Goal: Information Seeking & Learning: Compare options

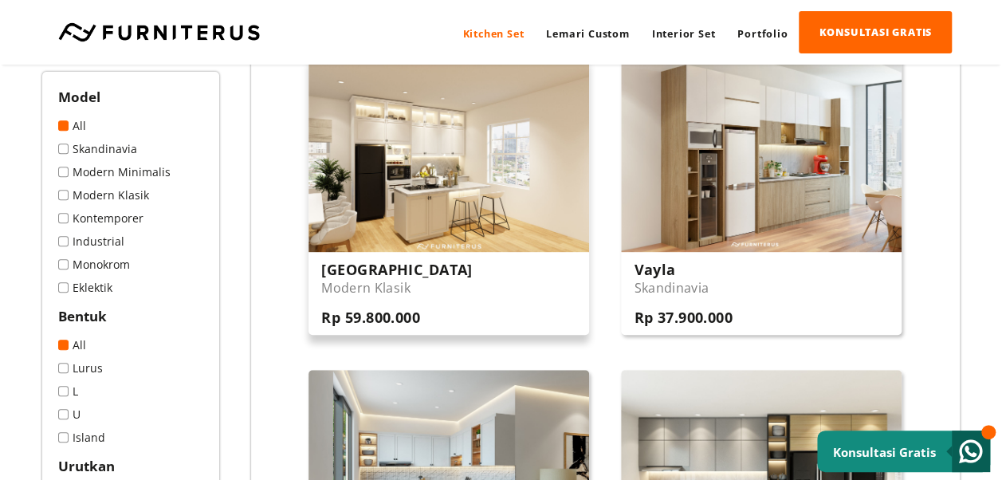
scroll to position [265, 0]
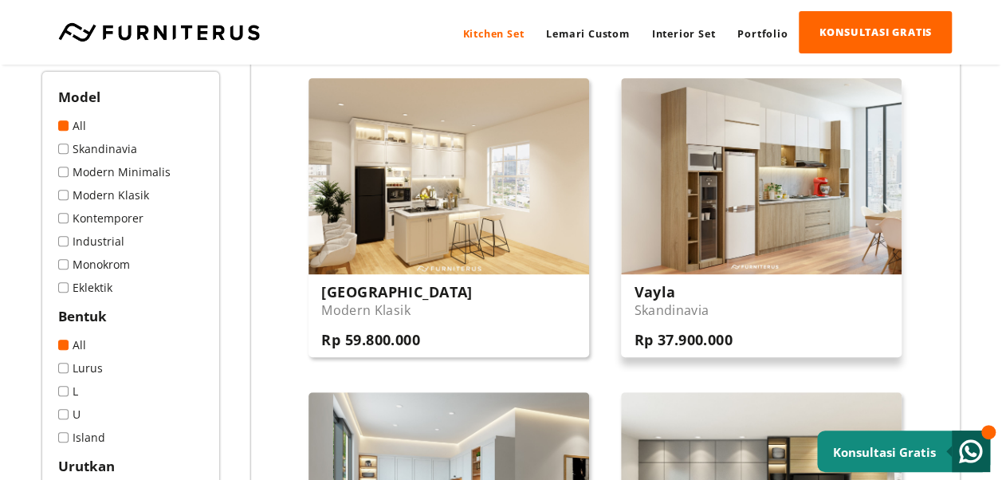
click at [718, 237] on img at bounding box center [761, 176] width 281 height 196
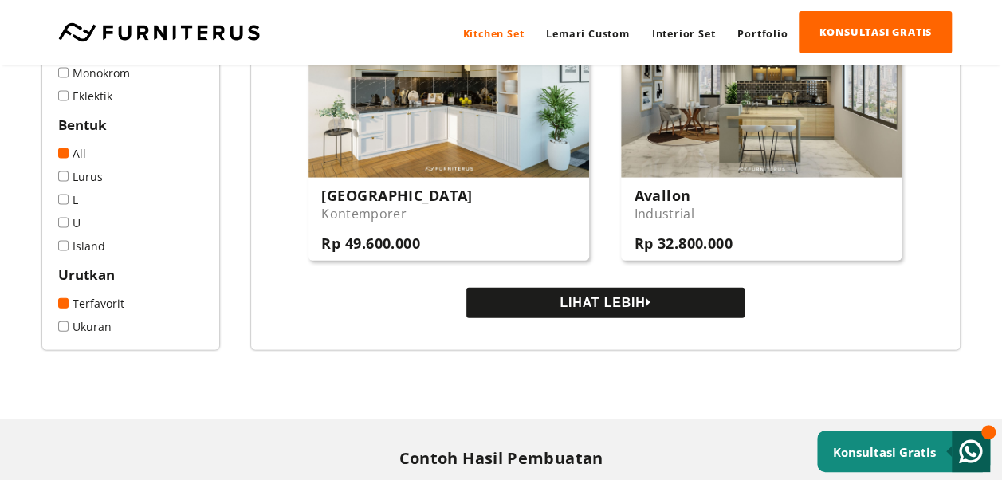
scroll to position [1619, 0]
click at [693, 314] on button "LIHAT LEBIH" at bounding box center [605, 303] width 278 height 30
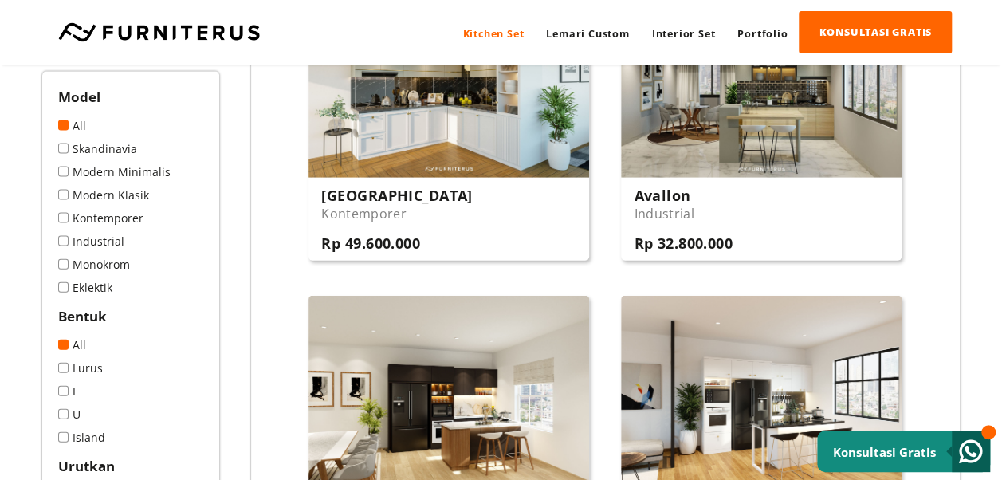
click at [66, 391] on span at bounding box center [63, 391] width 10 height 10
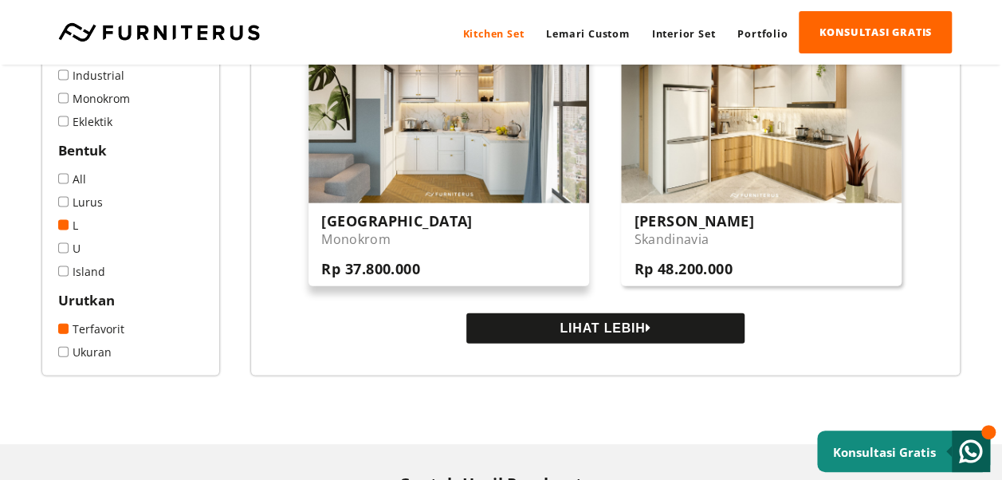
scroll to position [1461, 0]
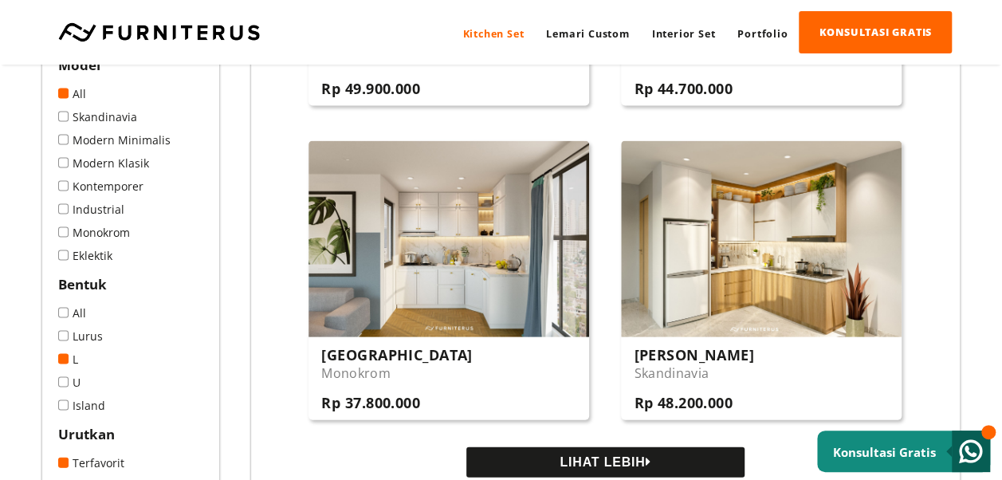
click at [591, 461] on button "LIHAT LEBIH" at bounding box center [605, 461] width 278 height 30
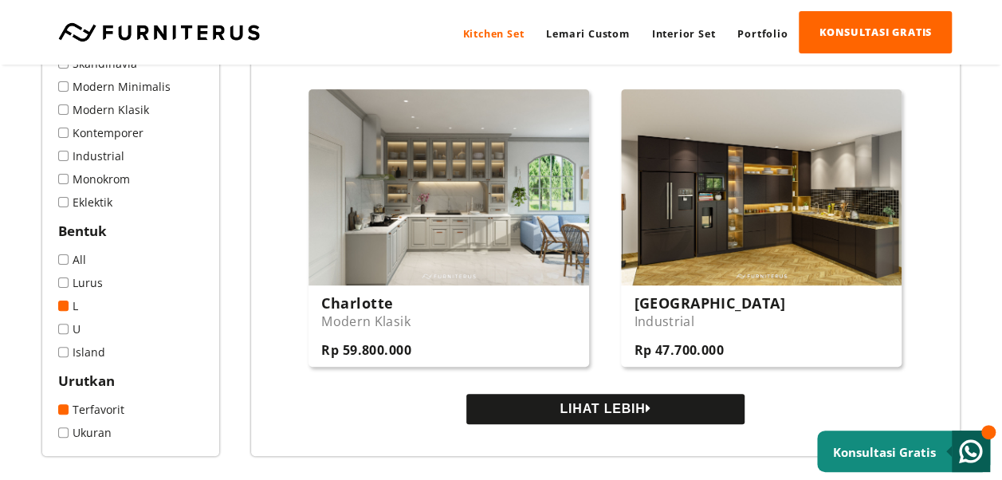
scroll to position [3055, 0]
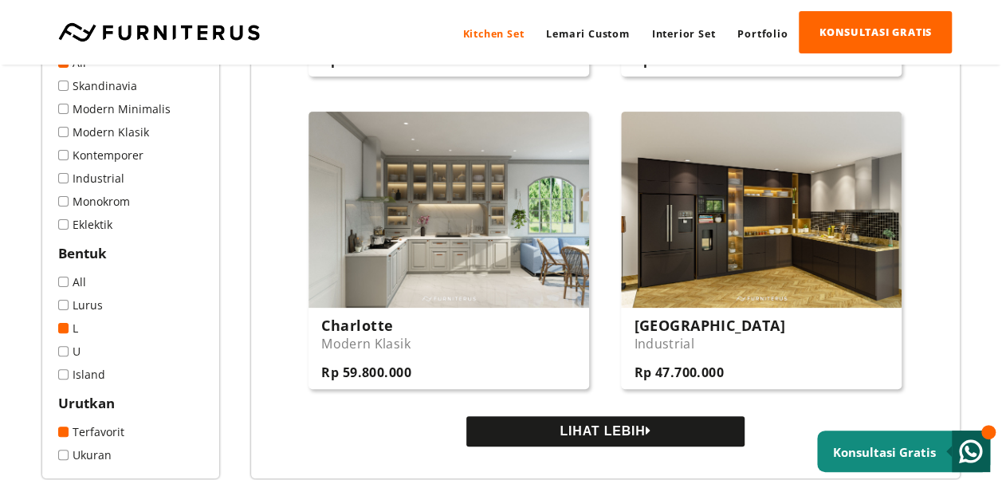
click at [63, 333] on span at bounding box center [63, 328] width 10 height 10
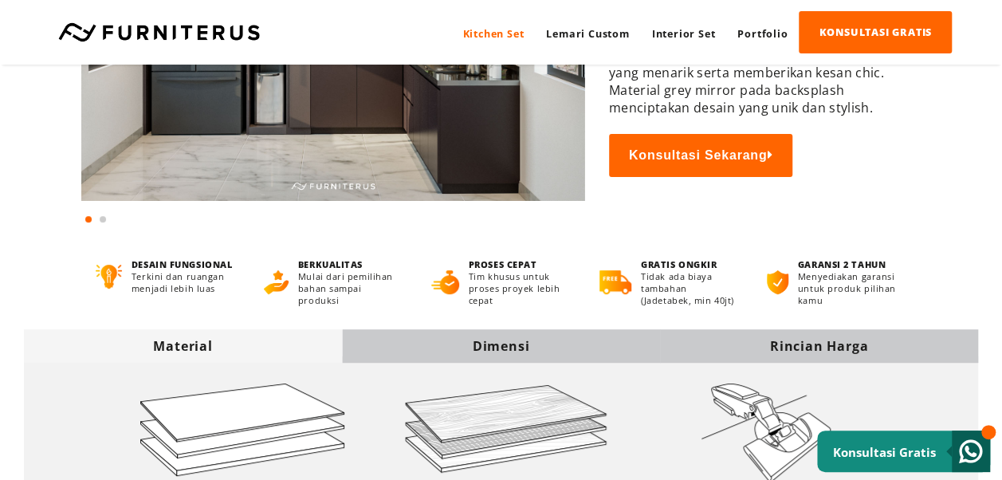
scroll to position [398, 0]
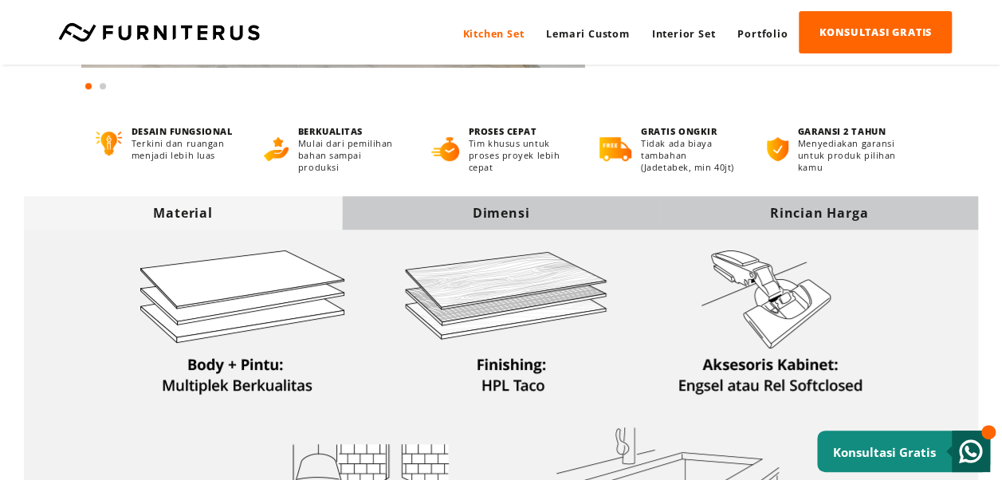
click at [853, 210] on div "Rincian Harga" at bounding box center [819, 213] width 318 height 18
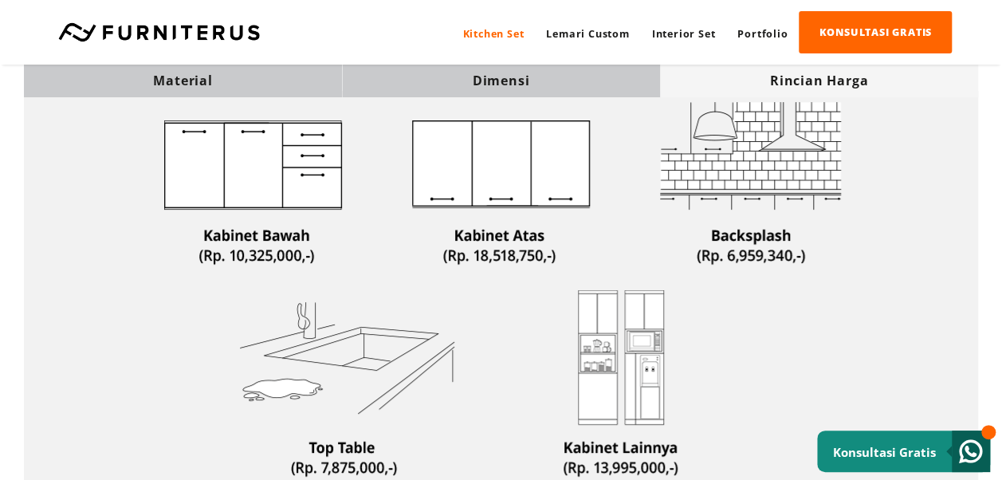
scroll to position [531, 0]
click at [265, 88] on div "Material" at bounding box center [183, 81] width 318 height 18
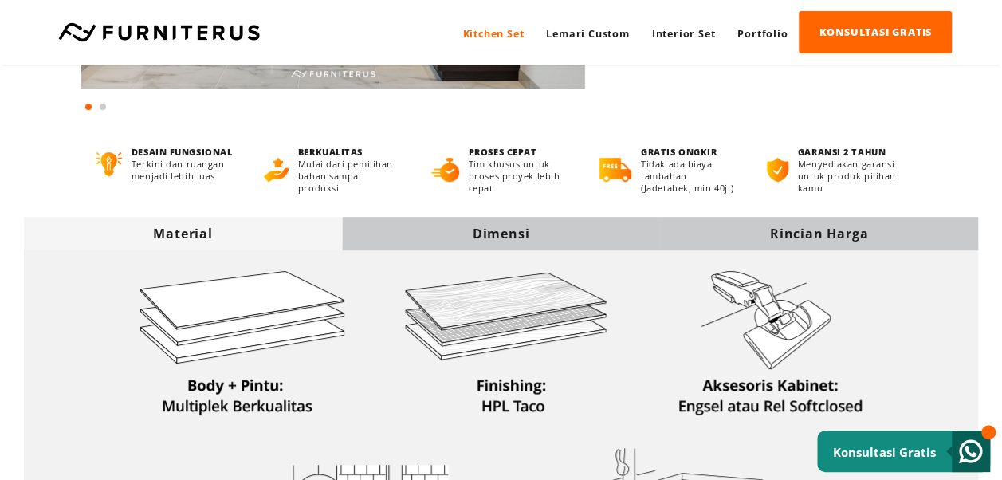
scroll to position [398, 0]
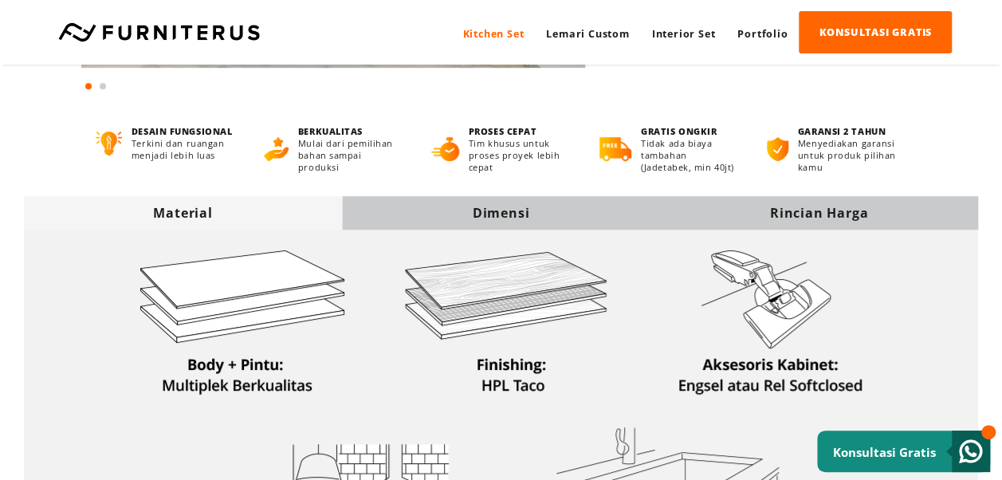
click at [786, 211] on div "Rincian Harga" at bounding box center [819, 213] width 318 height 18
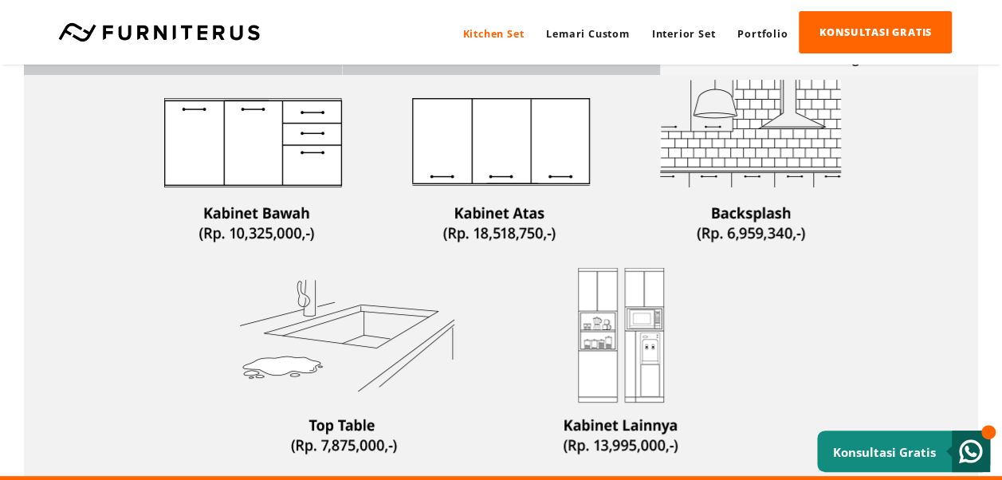
scroll to position [531, 0]
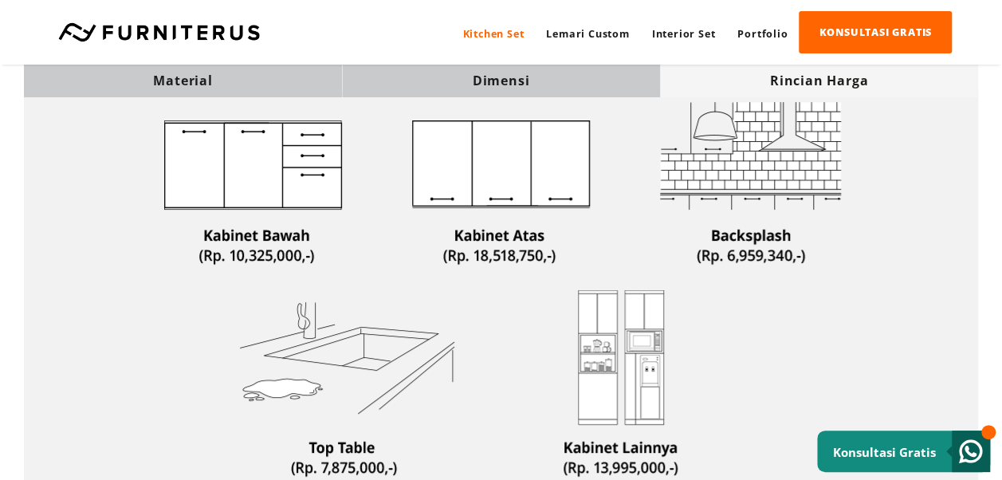
click at [129, 69] on div "Material" at bounding box center [183, 80] width 318 height 33
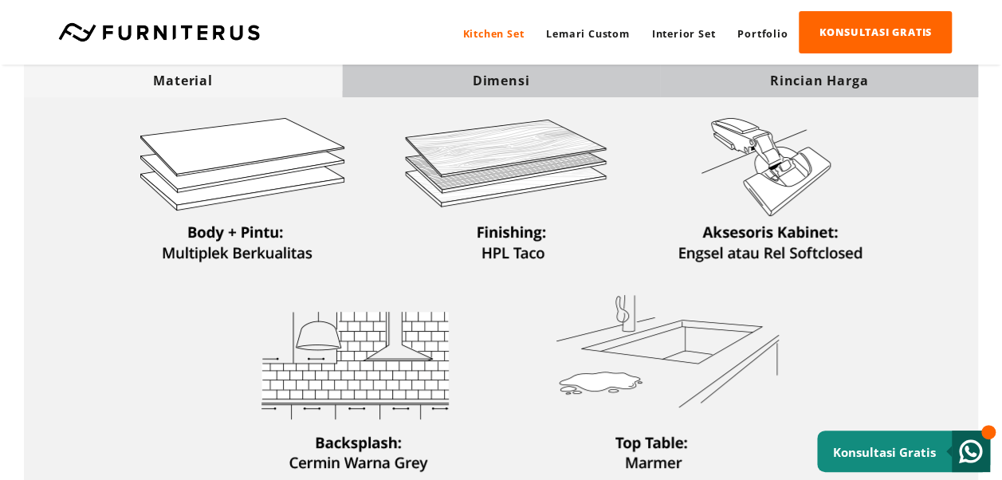
click at [807, 84] on div "Rincian Harga" at bounding box center [819, 81] width 318 height 18
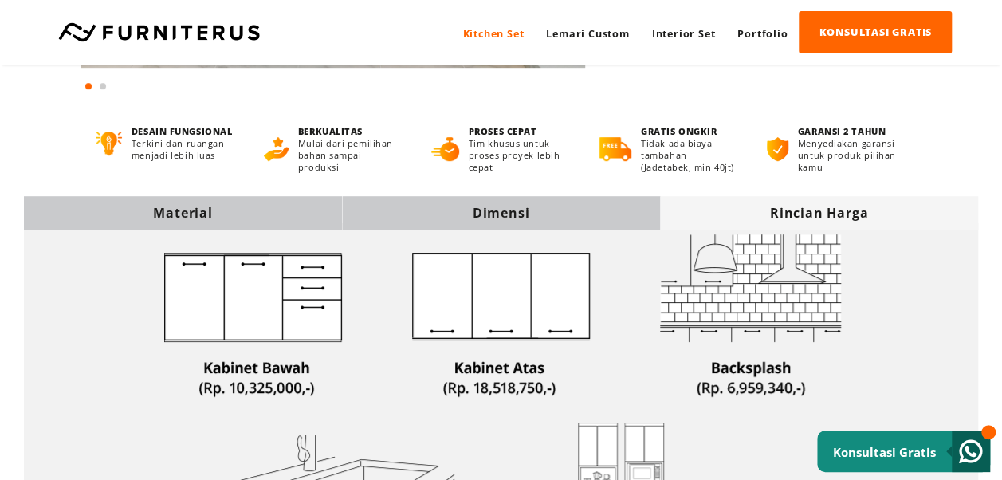
scroll to position [265, 0]
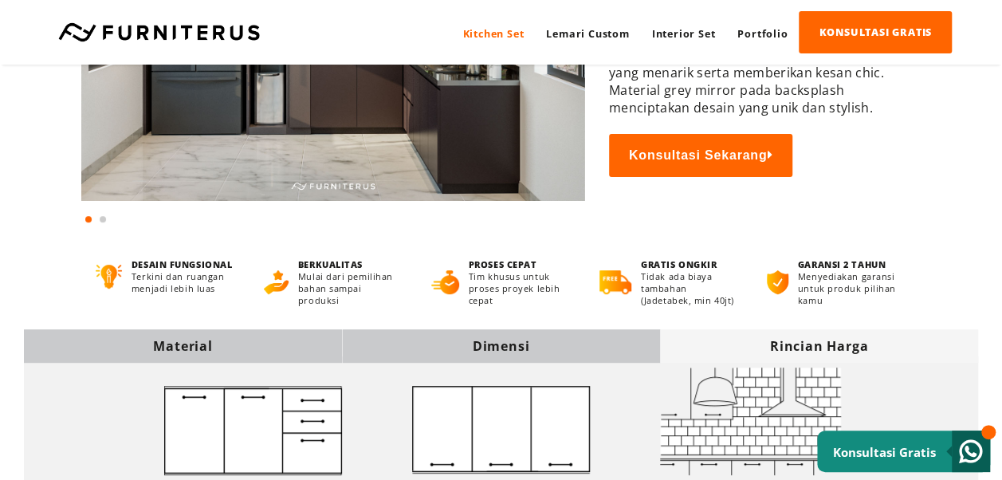
click at [477, 353] on div "Dimensi" at bounding box center [501, 346] width 318 height 18
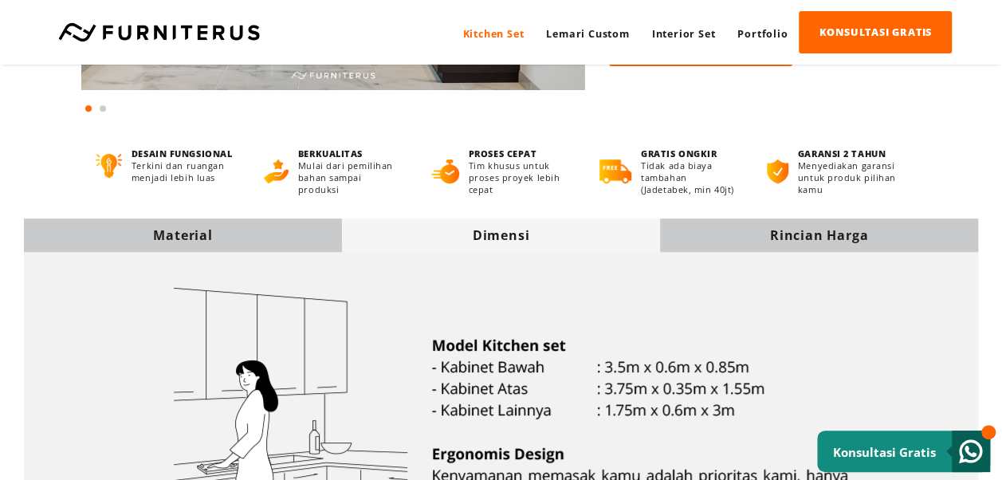
scroll to position [398, 0]
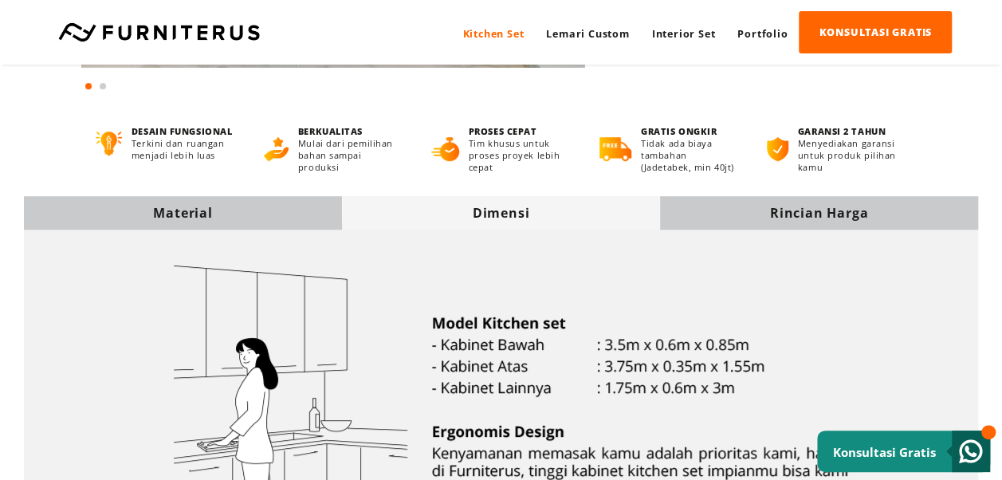
click at [175, 208] on div "Material" at bounding box center [183, 213] width 318 height 18
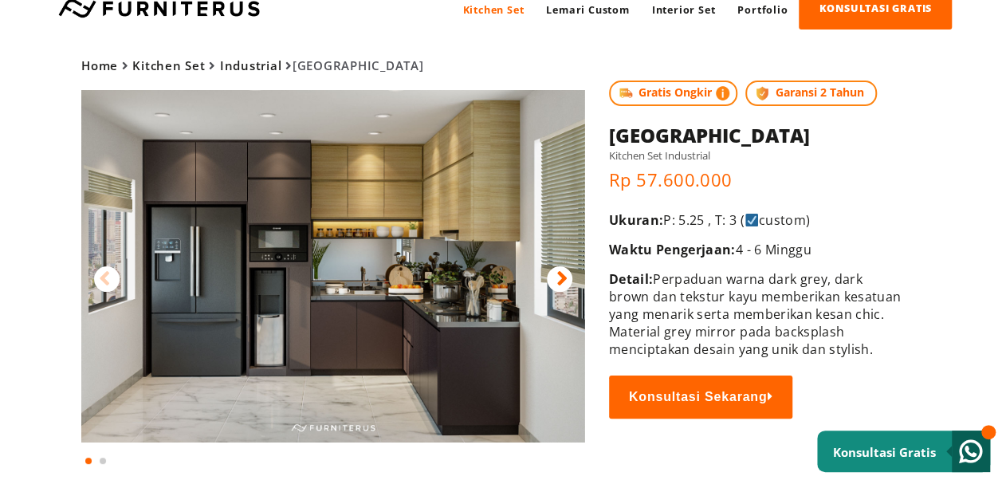
scroll to position [0, 0]
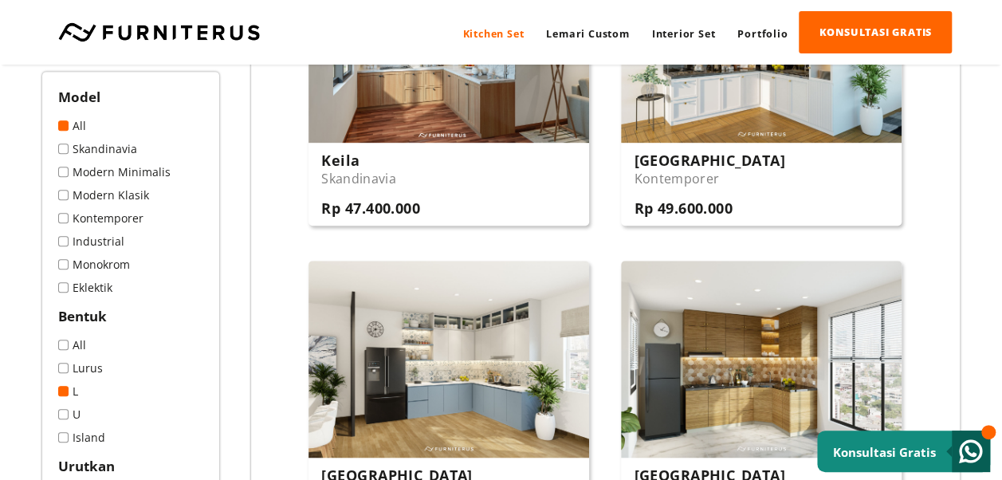
scroll to position [398, 0]
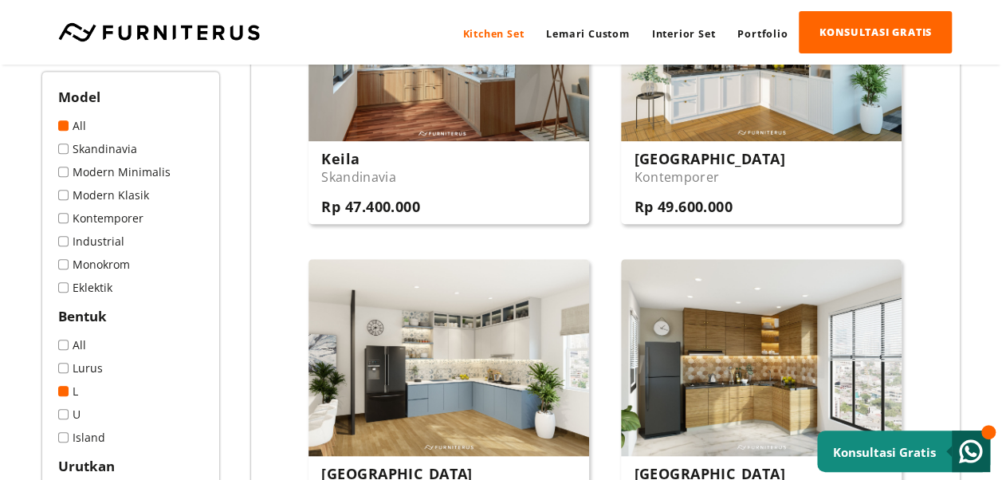
click at [61, 341] on span at bounding box center [63, 345] width 10 height 10
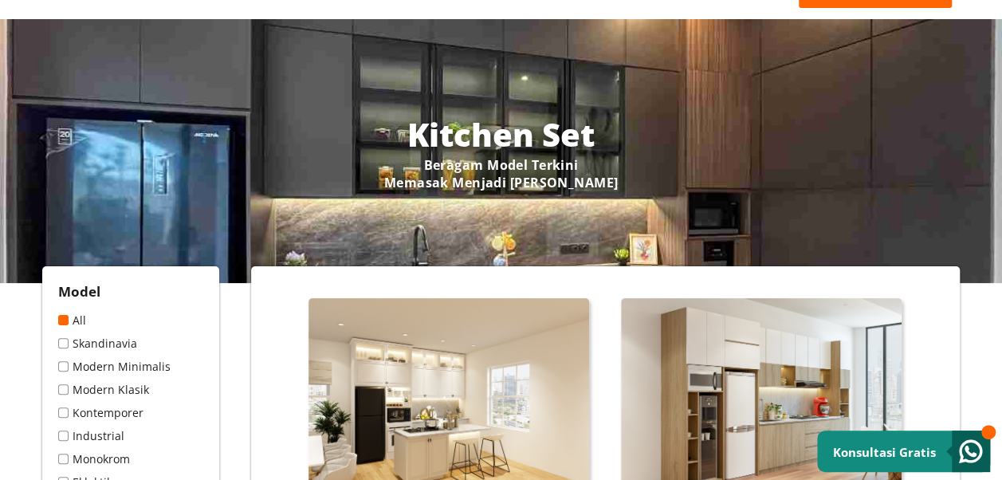
scroll to position [132, 0]
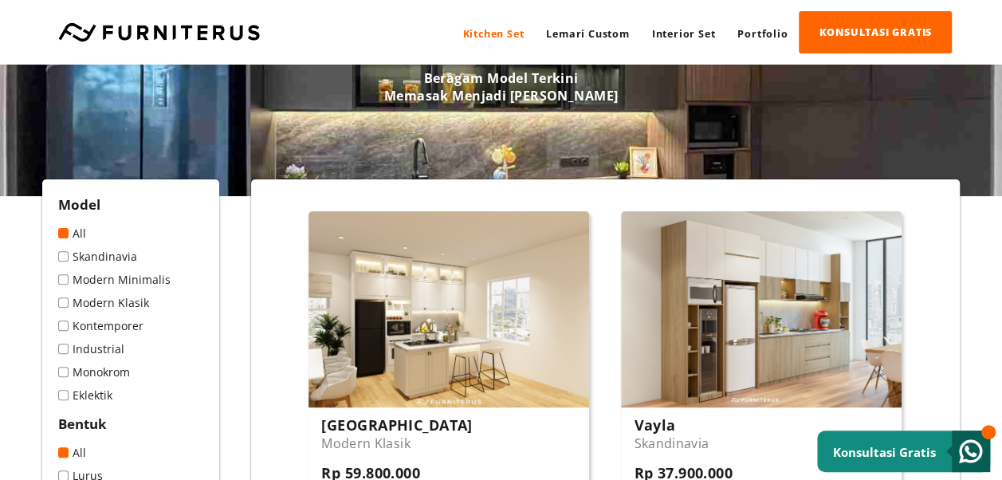
click at [64, 281] on span at bounding box center [63, 279] width 10 height 10
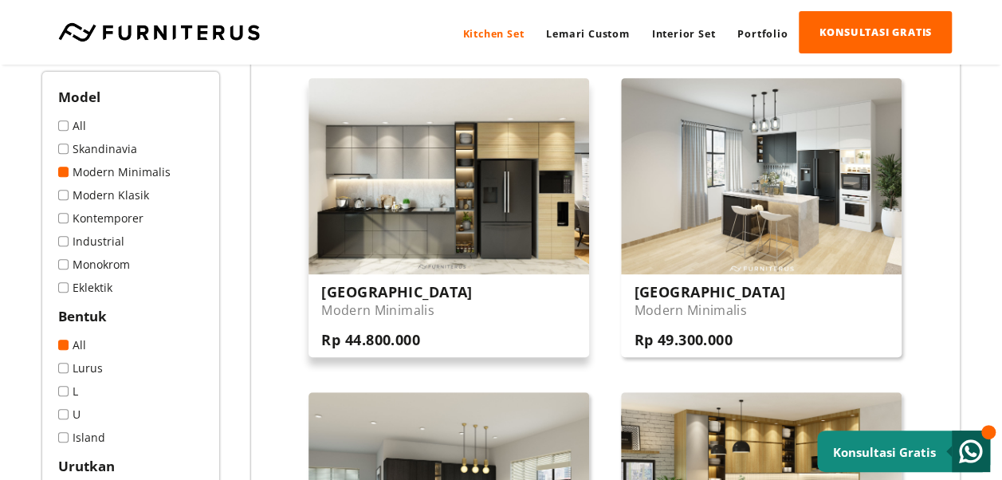
scroll to position [531, 0]
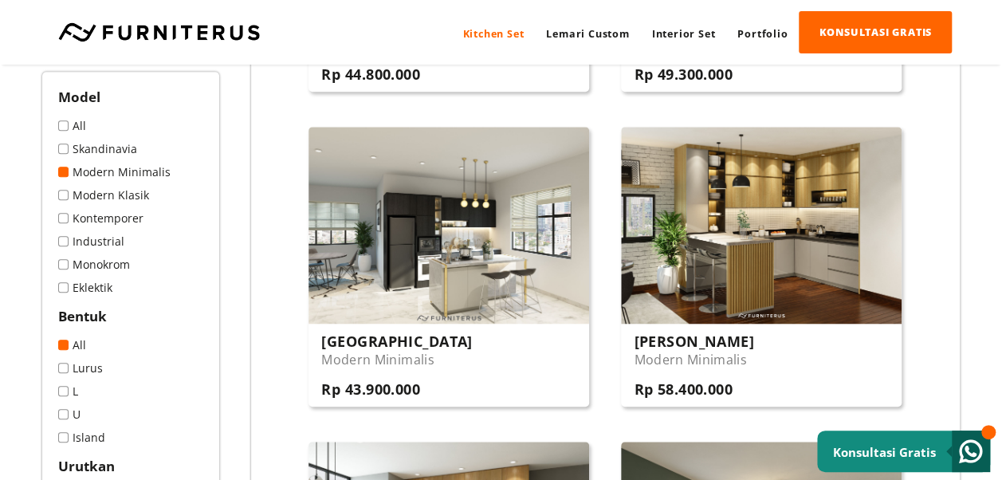
click at [65, 194] on span at bounding box center [63, 195] width 10 height 10
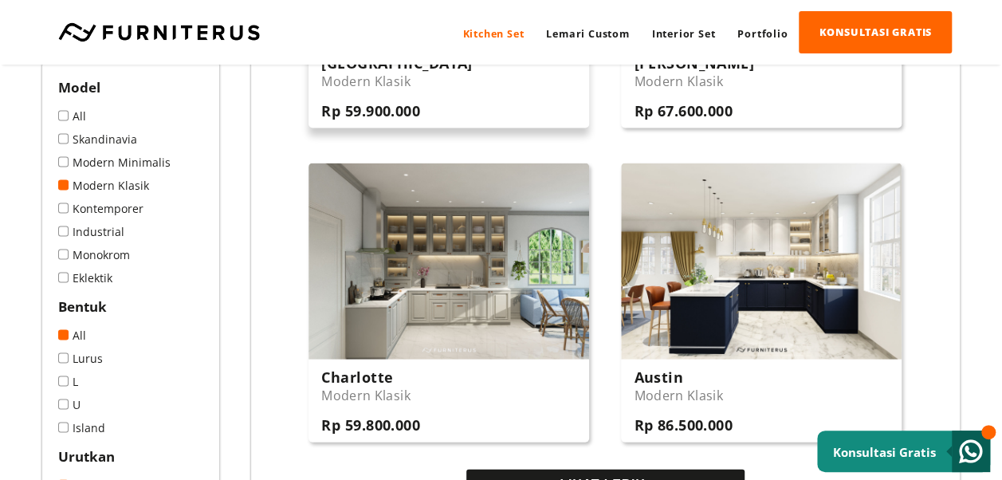
scroll to position [1461, 0]
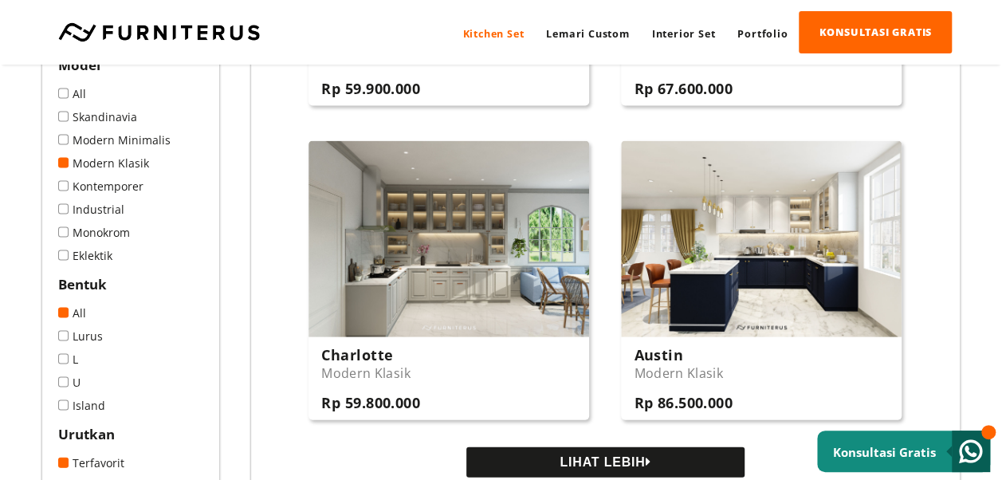
drag, startPoint x: 817, startPoint y: 257, endPoint x: 941, endPoint y: 215, distance: 131.1
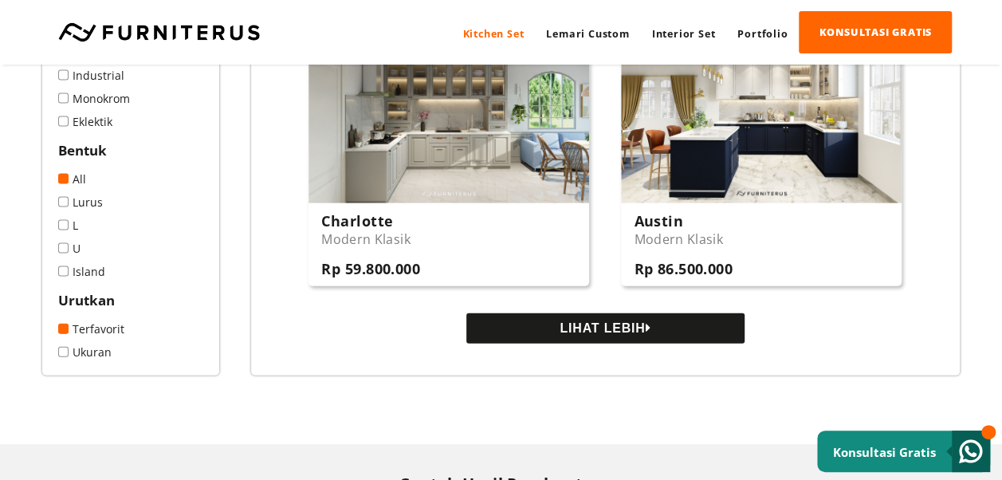
click at [561, 343] on button "LIHAT LEBIH" at bounding box center [605, 328] width 278 height 30
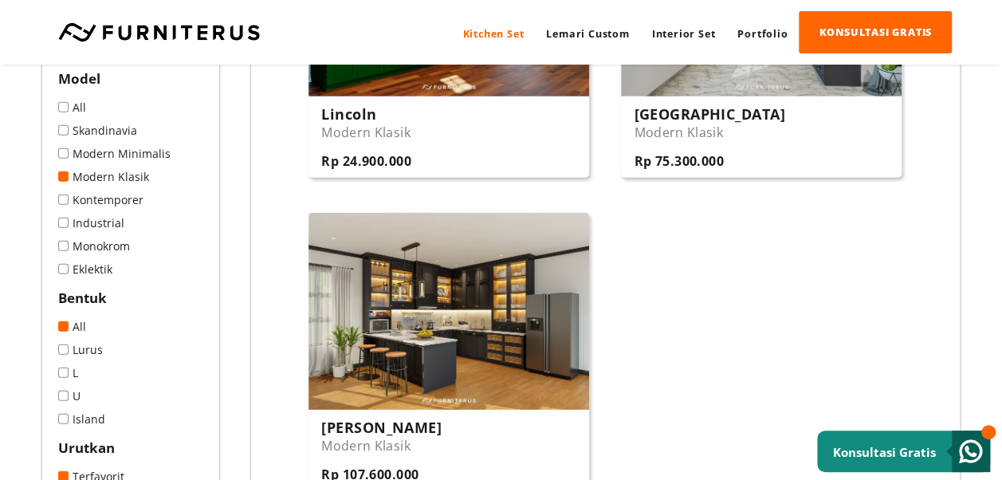
scroll to position [1992, 0]
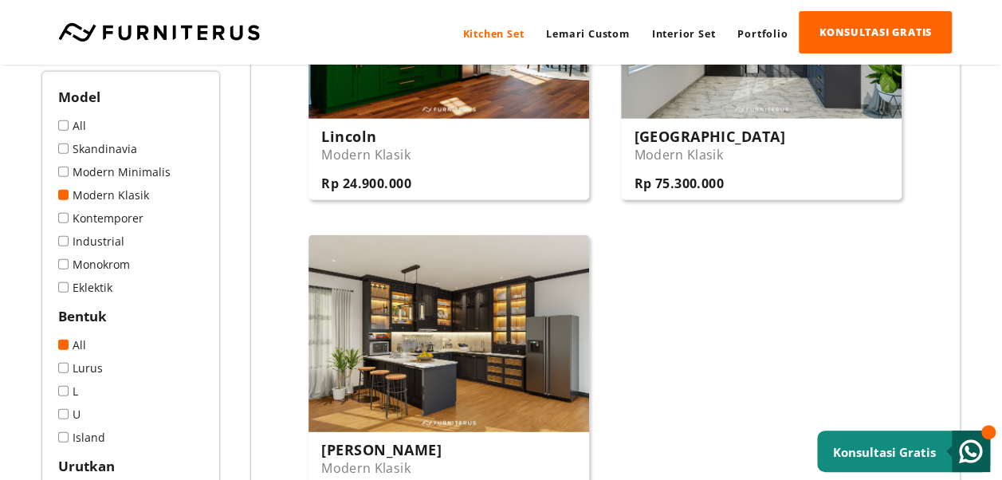
click at [61, 126] on span at bounding box center [63, 125] width 10 height 10
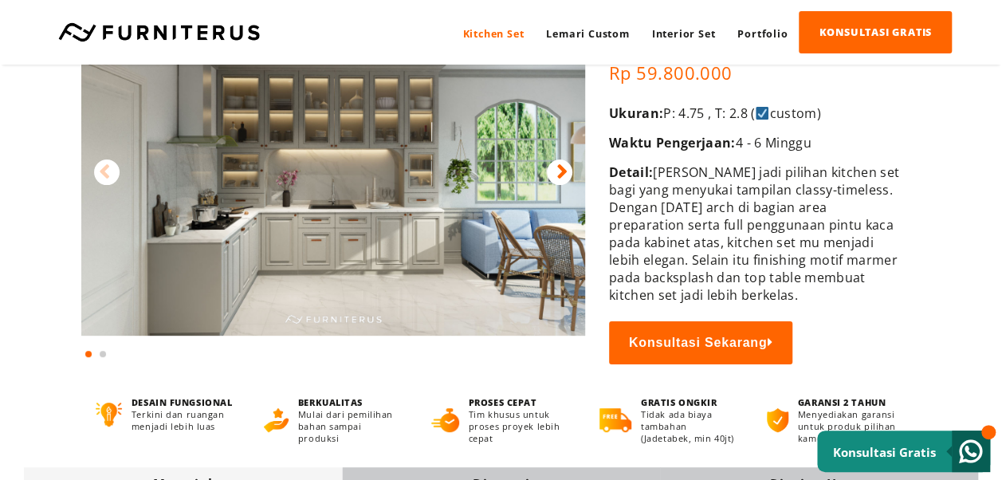
scroll to position [132, 0]
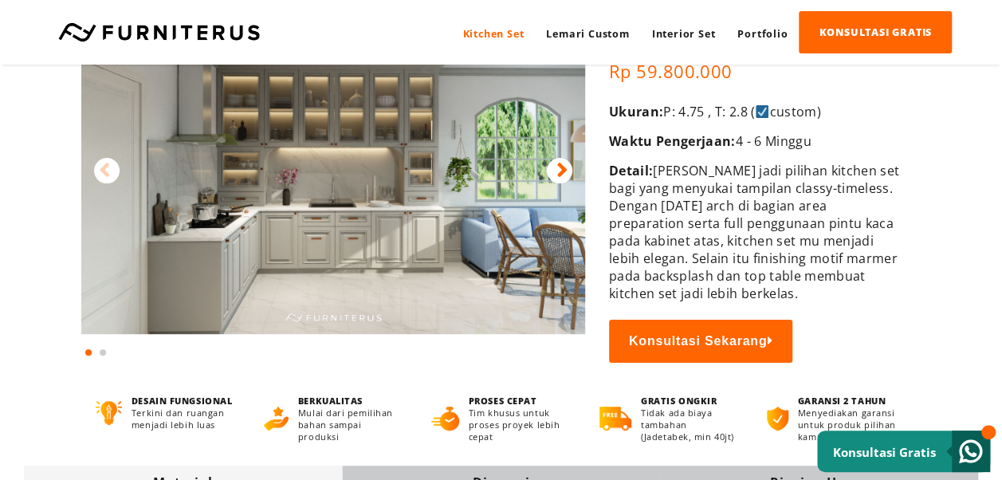
click at [566, 168] on icon at bounding box center [561, 170] width 11 height 23
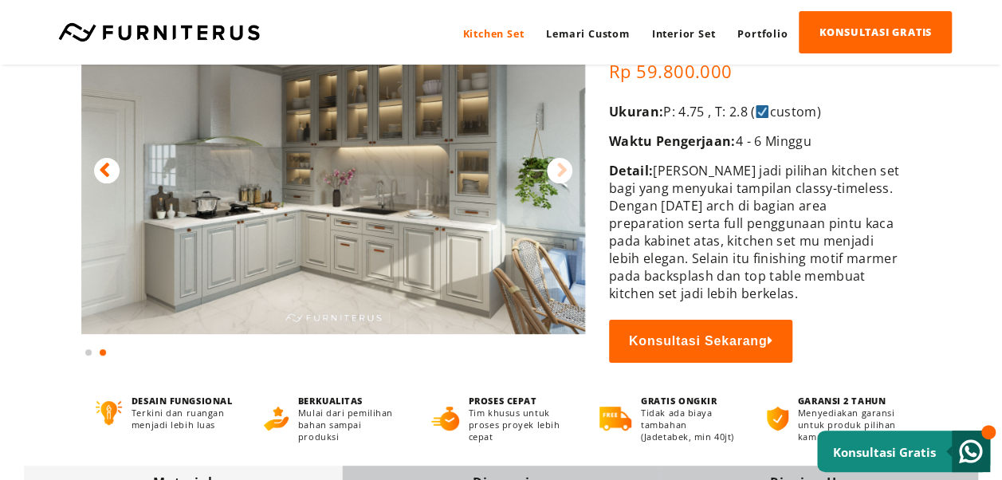
scroll to position [0, 0]
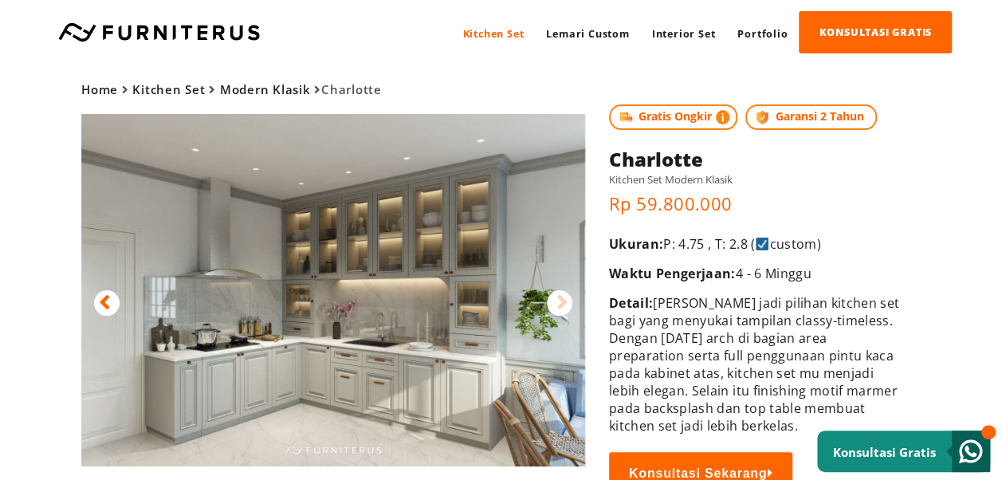
click at [561, 306] on icon at bounding box center [561, 303] width 11 height 23
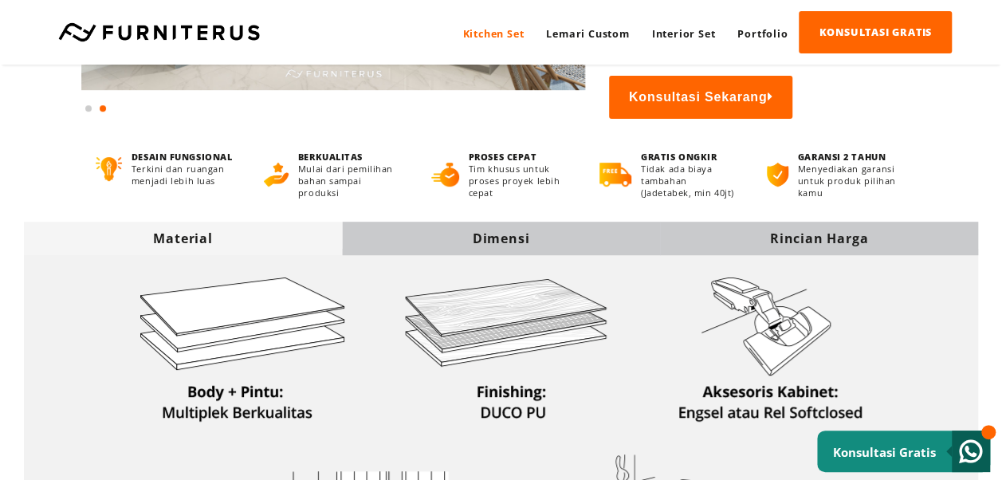
scroll to position [398, 0]
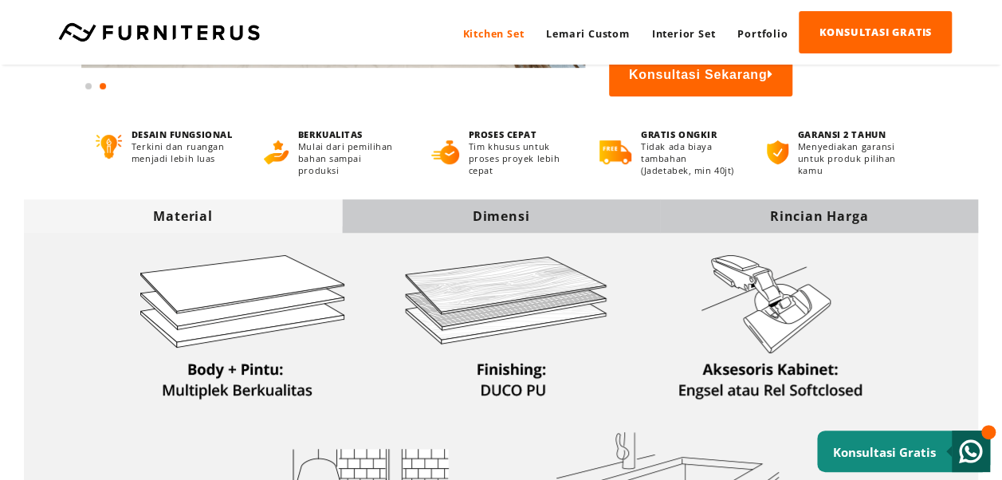
drag, startPoint x: 457, startPoint y: 222, endPoint x: 472, endPoint y: 233, distance: 18.3
click at [457, 222] on div "Dimensi" at bounding box center [501, 216] width 318 height 18
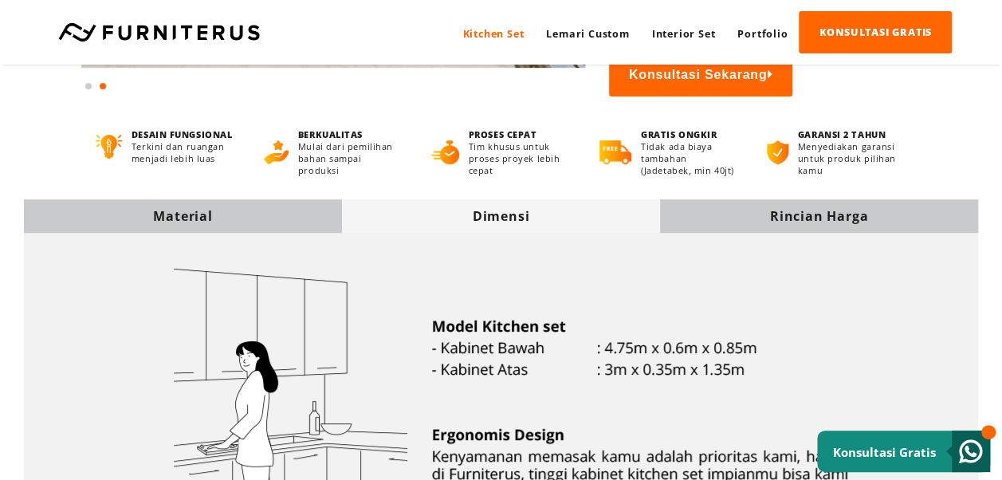
click at [719, 222] on div "Rincian Harga" at bounding box center [819, 216] width 318 height 18
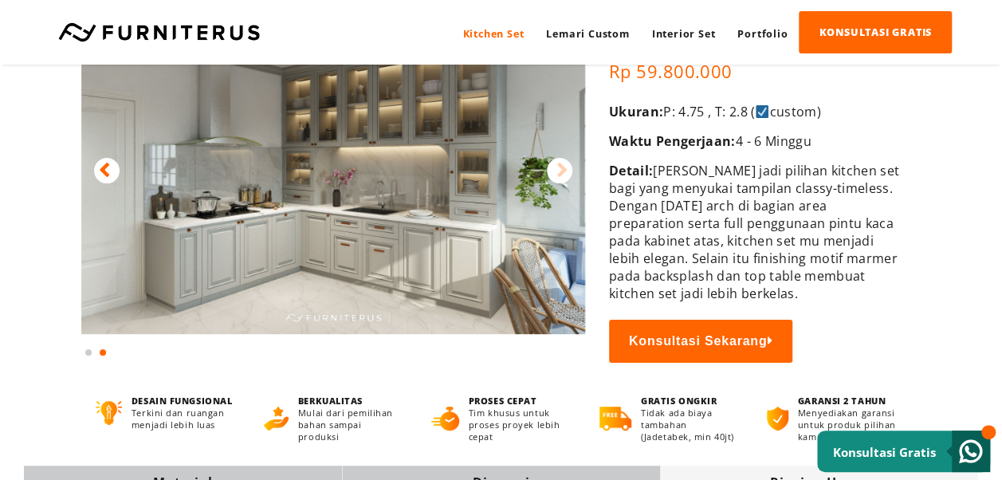
scroll to position [0, 0]
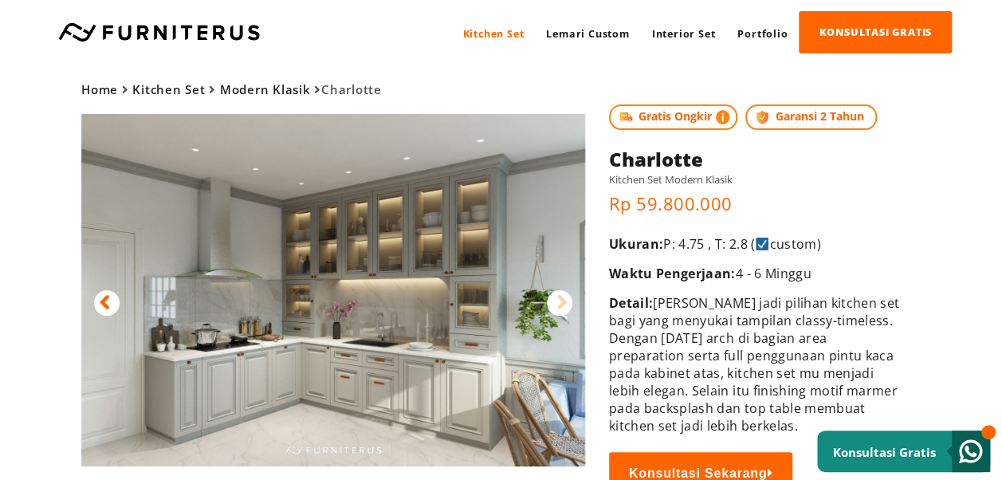
drag, startPoint x: 19, startPoint y: 54, endPoint x: 49, endPoint y: 6, distance: 56.6
click at [19, 54] on div "Kitchen Set Lemari Custom Interior Set Portfolio KONSULTASI GRATIS Kitchen Set …" at bounding box center [501, 32] width 1002 height 65
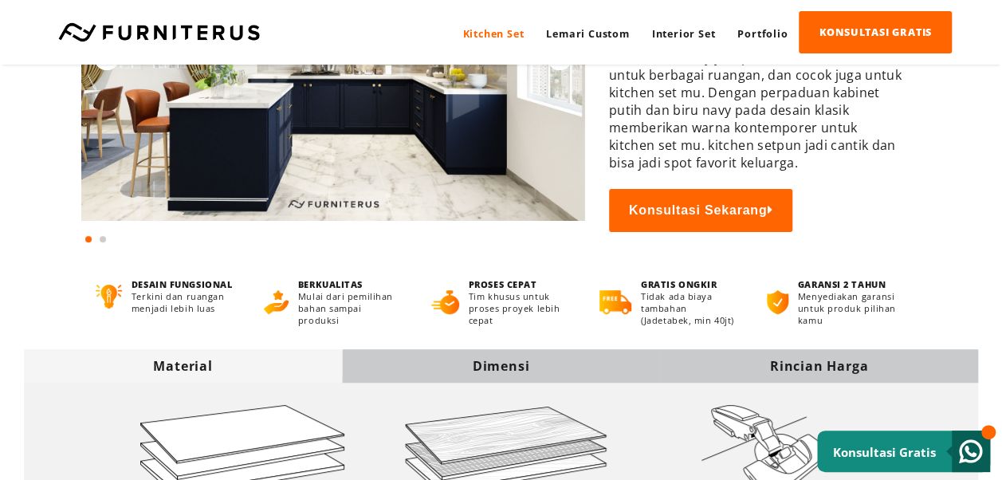
scroll to position [398, 0]
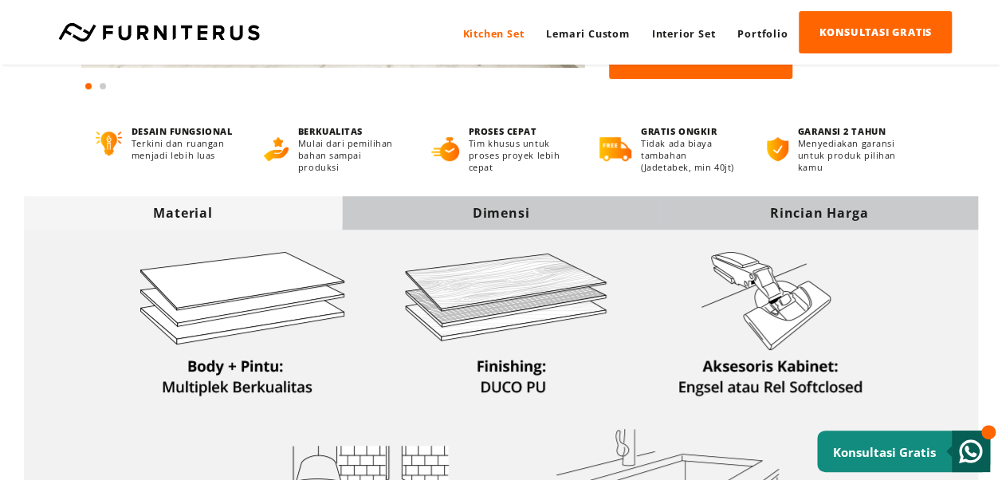
click at [807, 206] on div "Rincian Harga" at bounding box center [819, 213] width 318 height 18
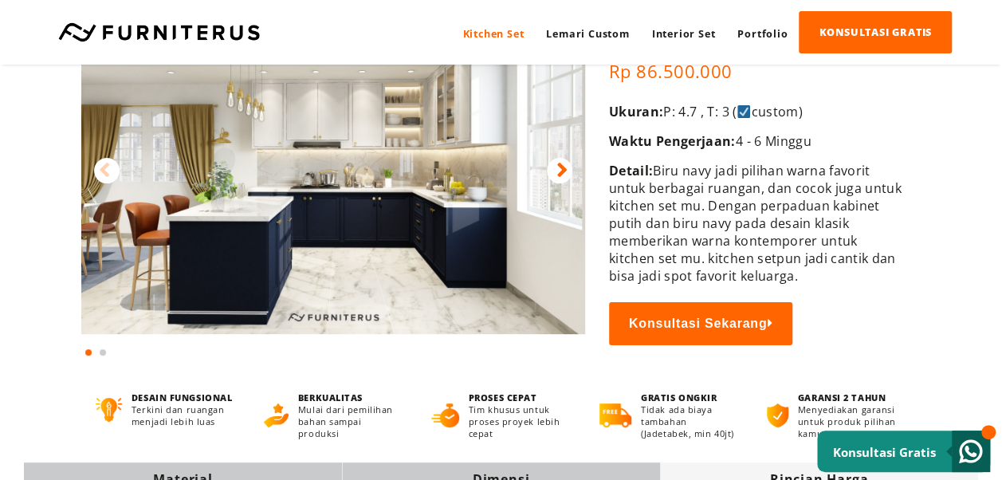
scroll to position [0, 0]
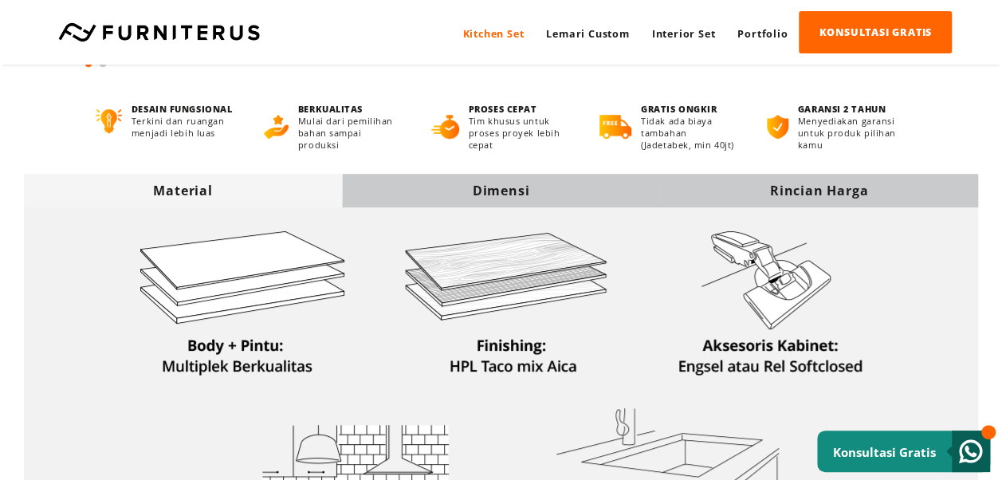
scroll to position [398, 0]
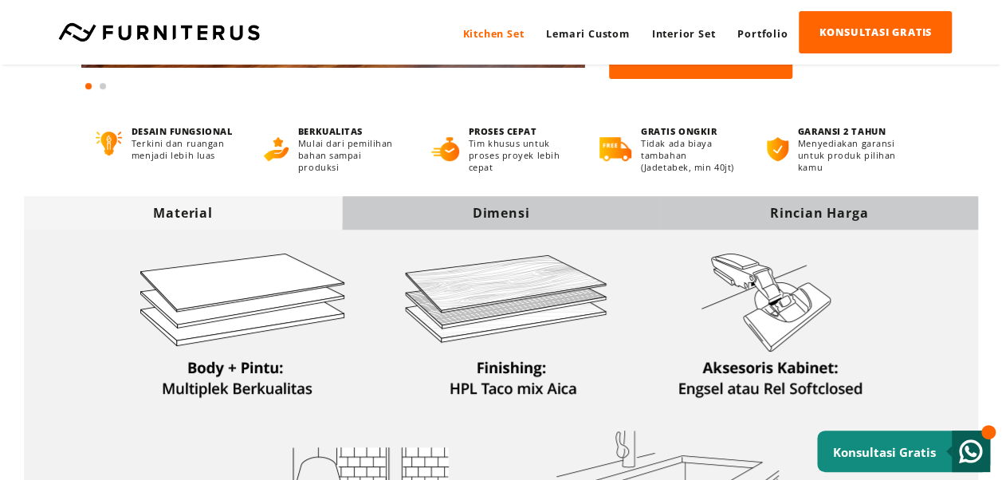
click at [819, 211] on div "Rincian Harga" at bounding box center [819, 213] width 318 height 18
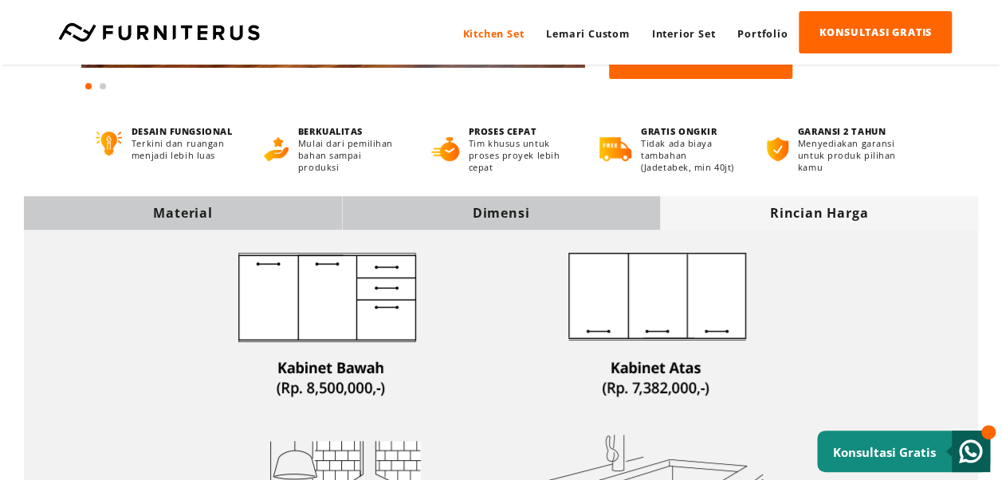
click at [239, 207] on div "Material" at bounding box center [183, 213] width 318 height 18
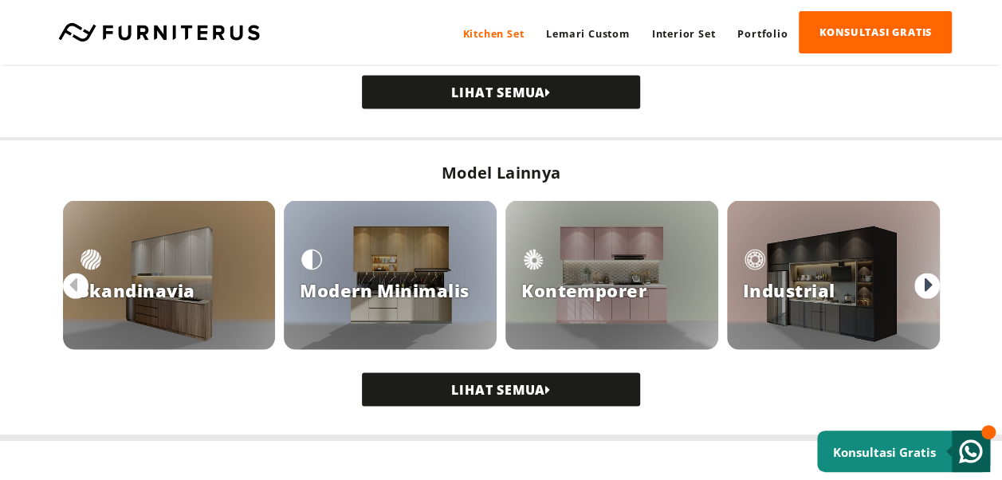
scroll to position [1408, 0]
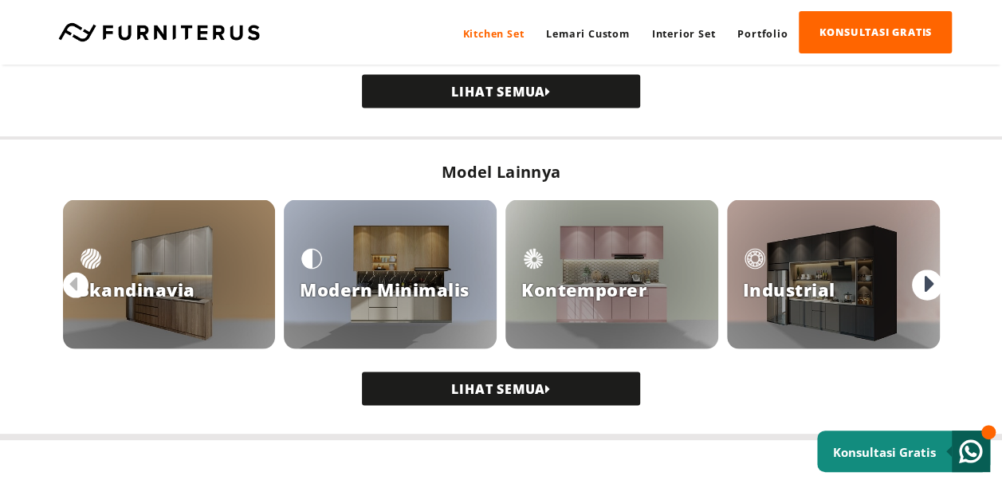
click at [928, 279] on icon at bounding box center [929, 285] width 10 height 28
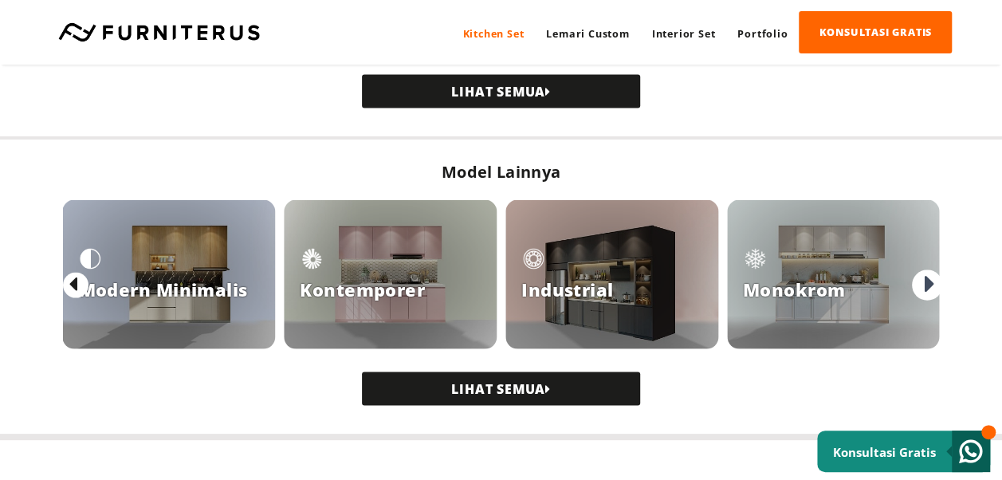
click at [928, 279] on icon at bounding box center [929, 285] width 10 height 28
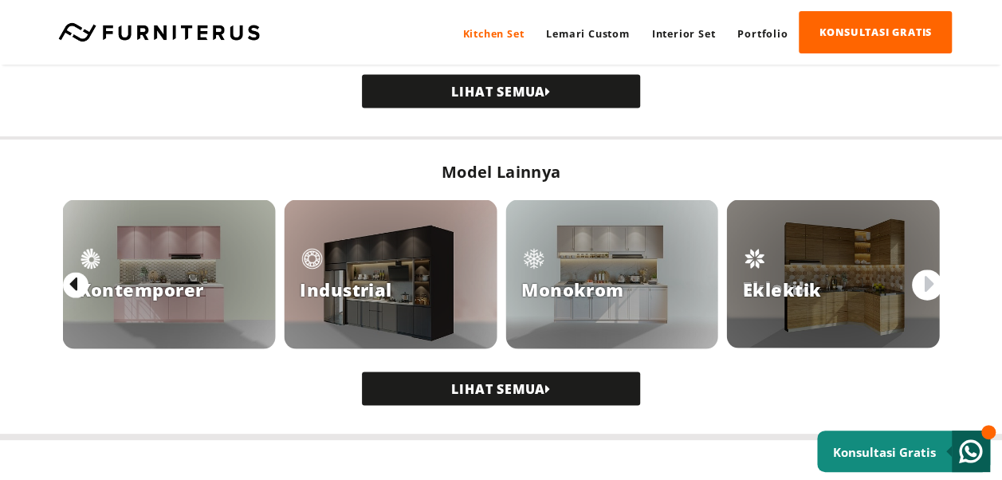
click at [928, 279] on icon at bounding box center [929, 285] width 10 height 28
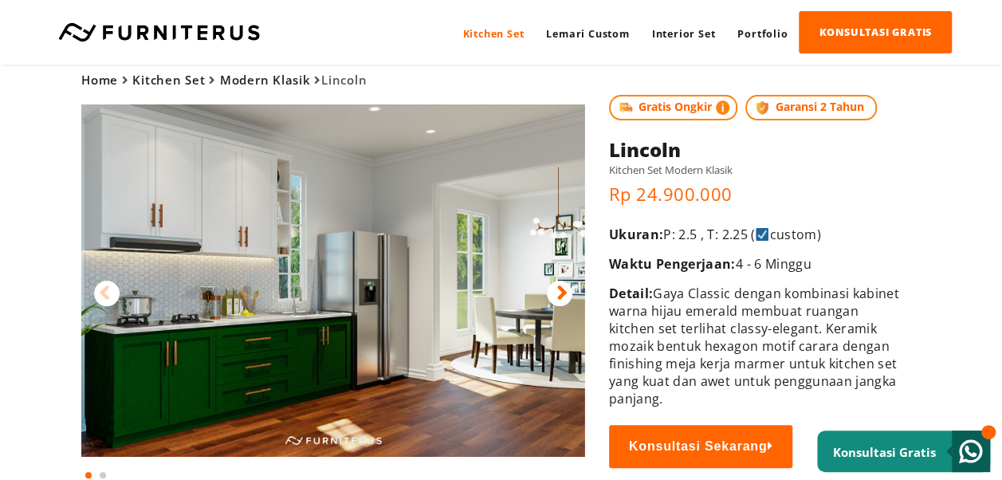
scroll to position [0, 0]
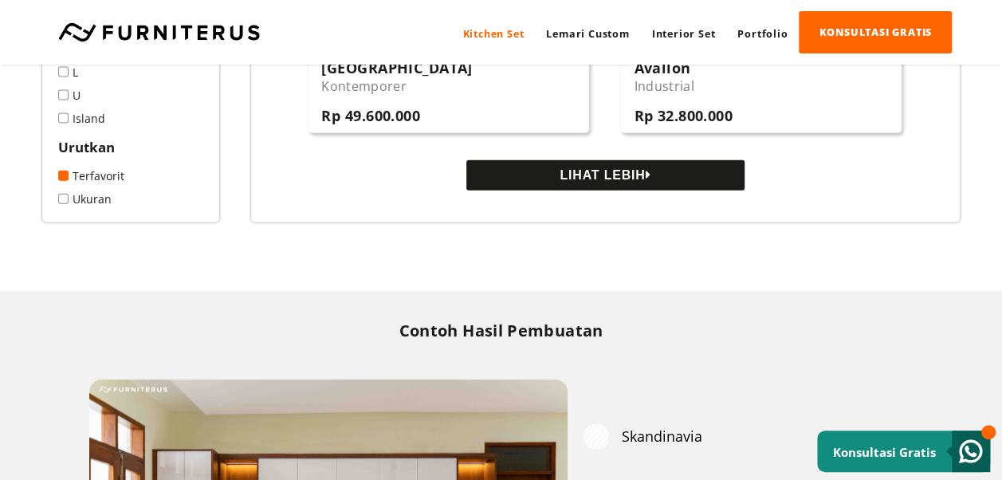
scroll to position [1726, 0]
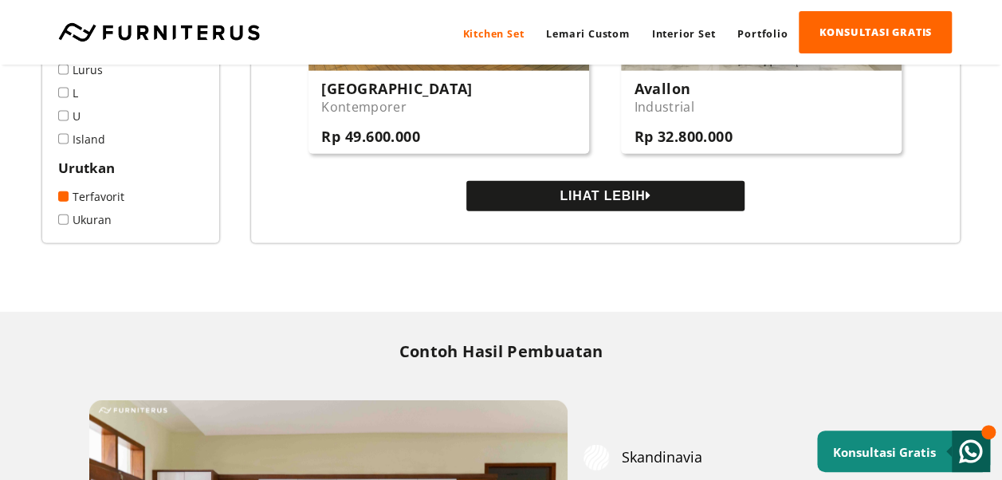
click at [65, 225] on span at bounding box center [63, 219] width 10 height 10
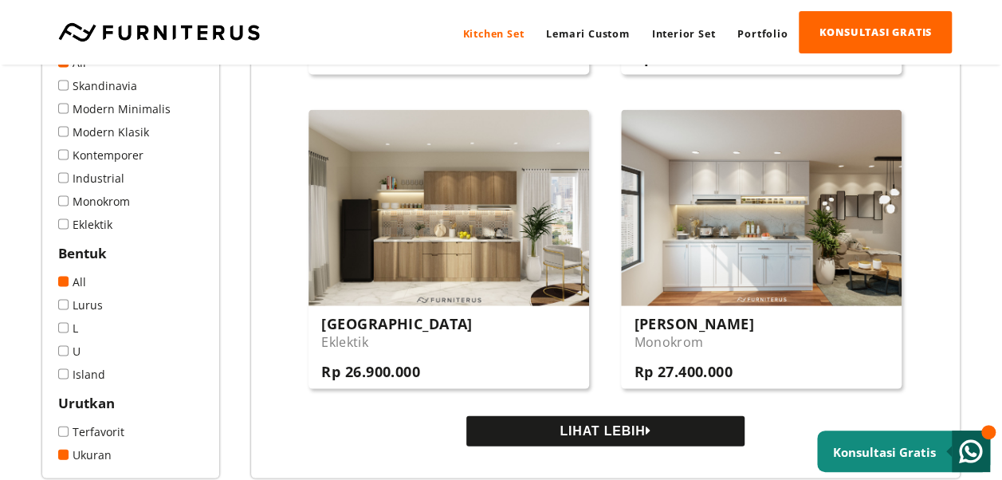
scroll to position [1619, 0]
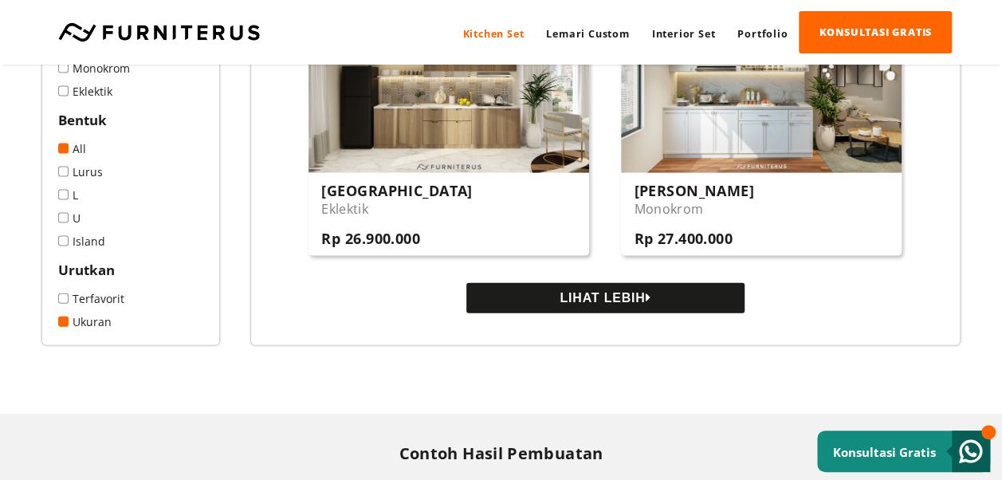
click at [555, 308] on button "LIHAT LEBIH" at bounding box center [605, 298] width 278 height 30
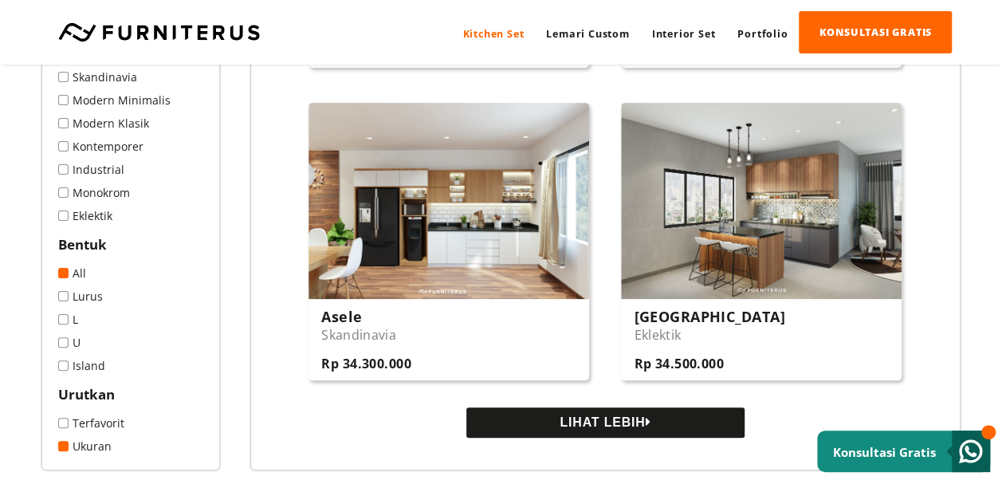
scroll to position [3081, 0]
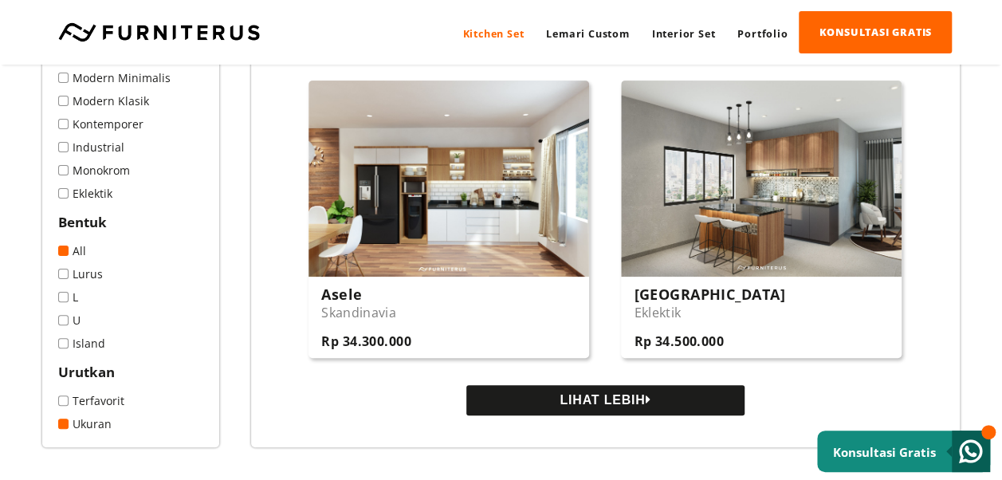
click at [512, 414] on button "LIHAT LEBIH" at bounding box center [605, 400] width 278 height 30
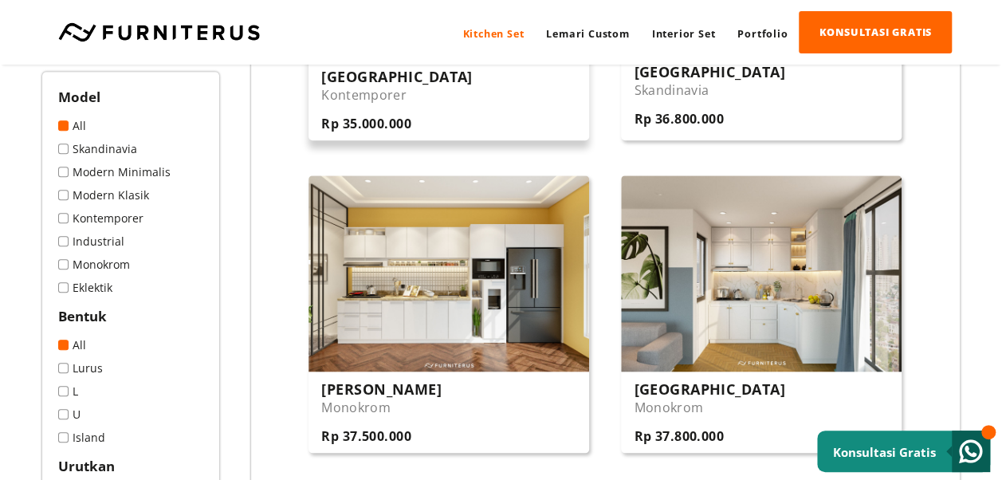
scroll to position [3480, 0]
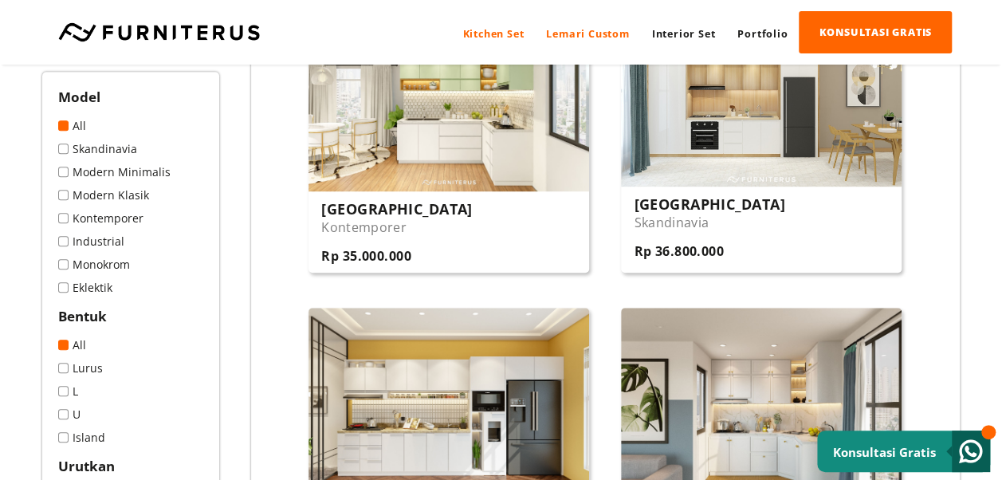
click at [587, 36] on link "Lemari Custom" at bounding box center [587, 34] width 105 height 42
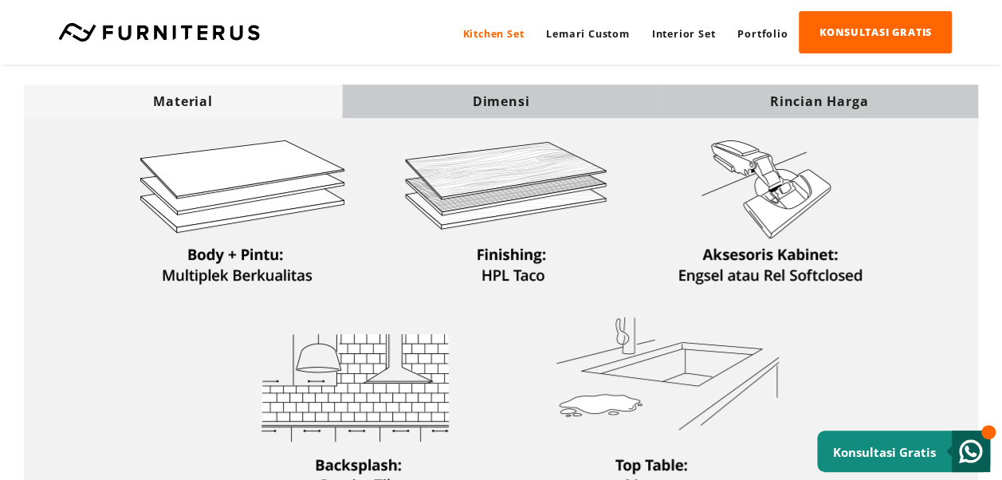
scroll to position [531, 0]
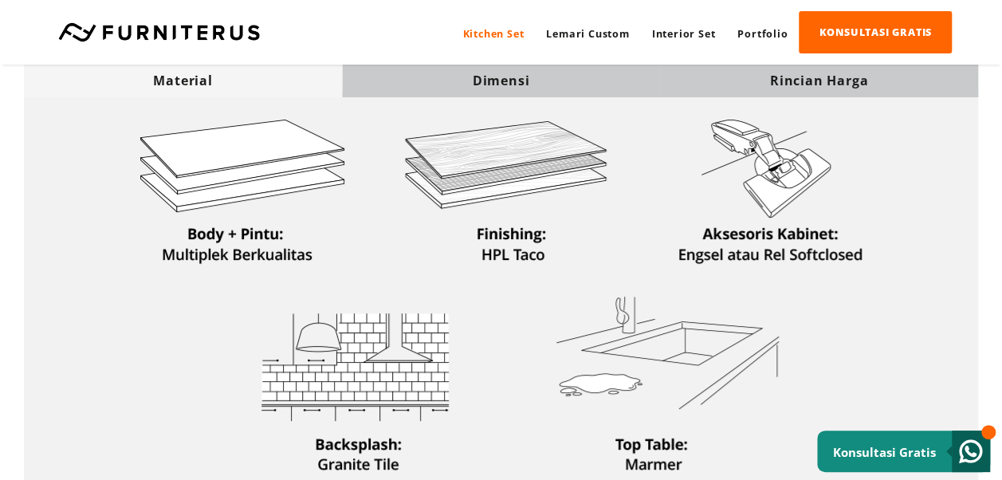
click at [807, 72] on div "Rincian Harga" at bounding box center [819, 81] width 318 height 18
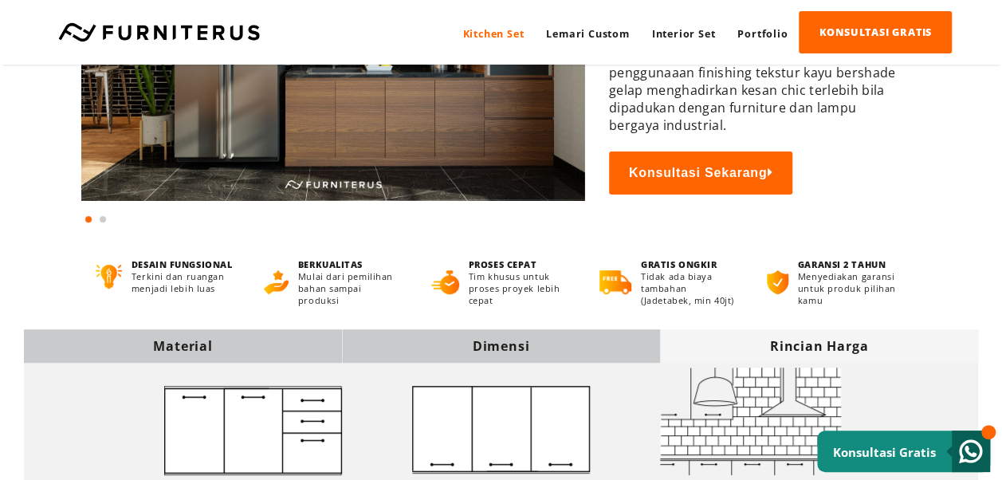
scroll to position [0, 0]
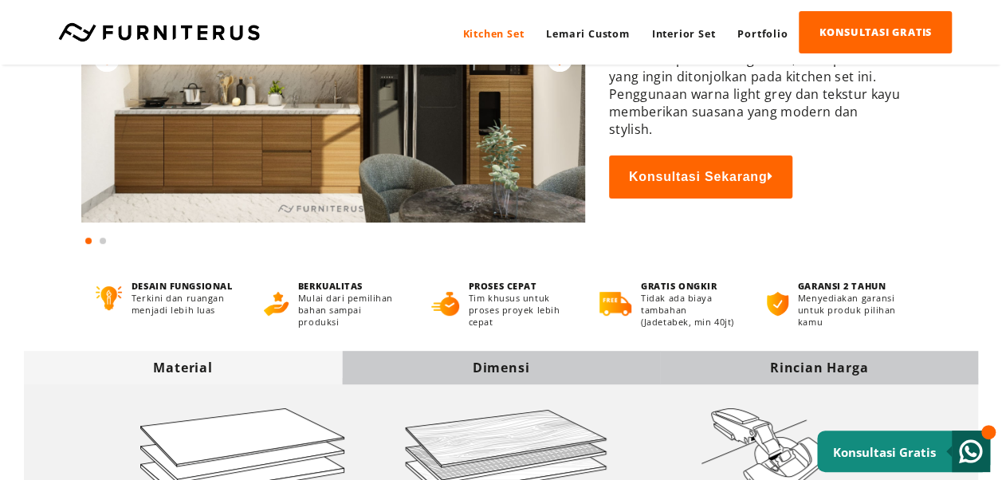
scroll to position [265, 0]
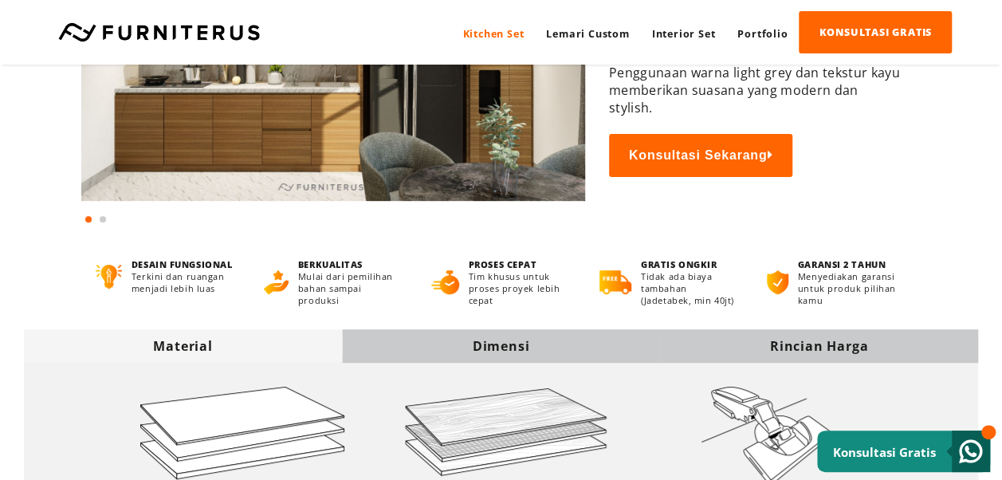
click at [782, 337] on div "Rincian Harga" at bounding box center [819, 345] width 318 height 33
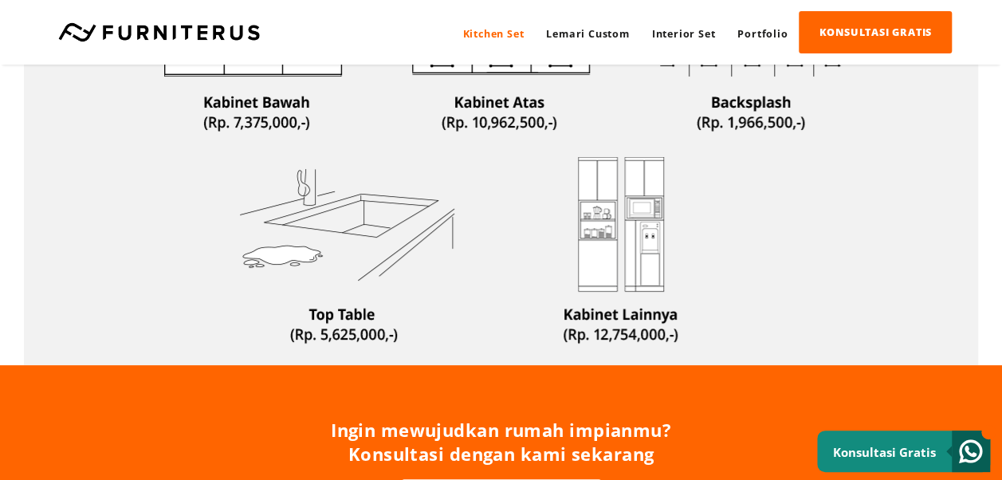
scroll to position [531, 0]
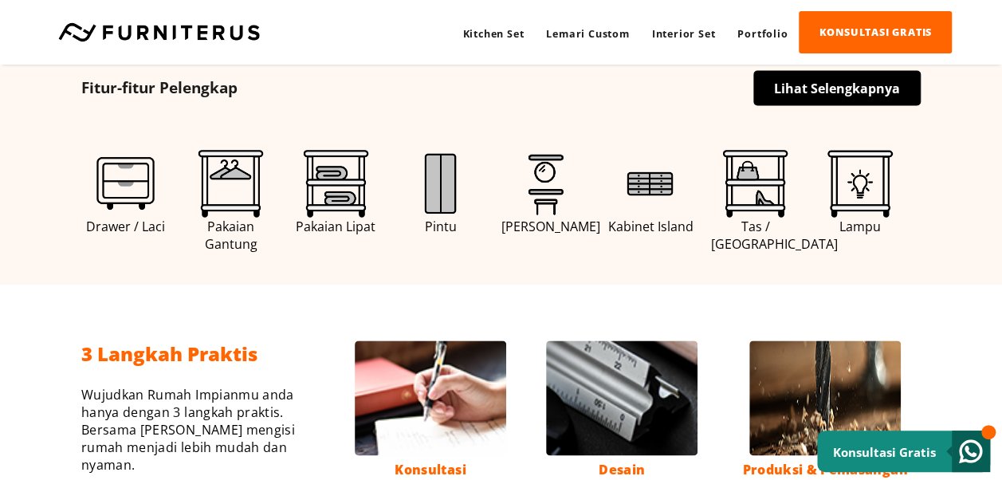
scroll to position [797, 0]
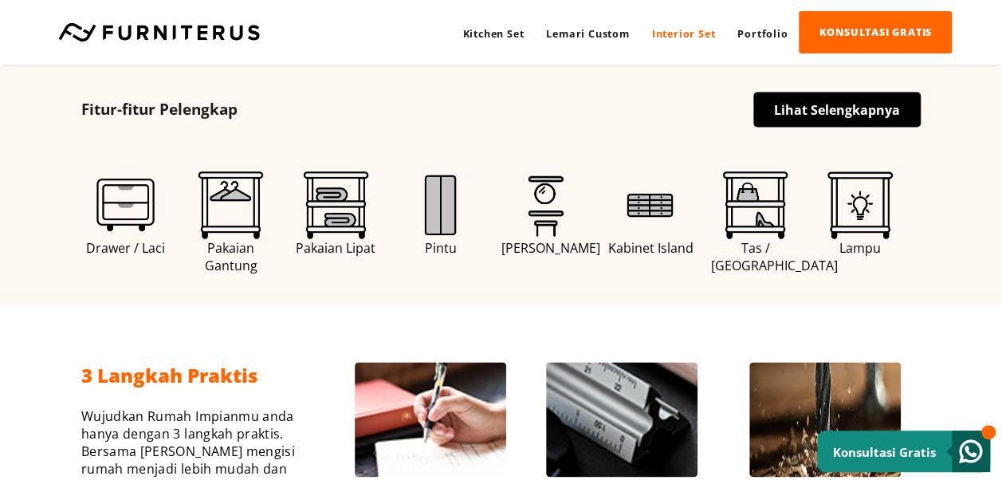
click at [684, 41] on link "Interior Set" at bounding box center [684, 34] width 86 height 42
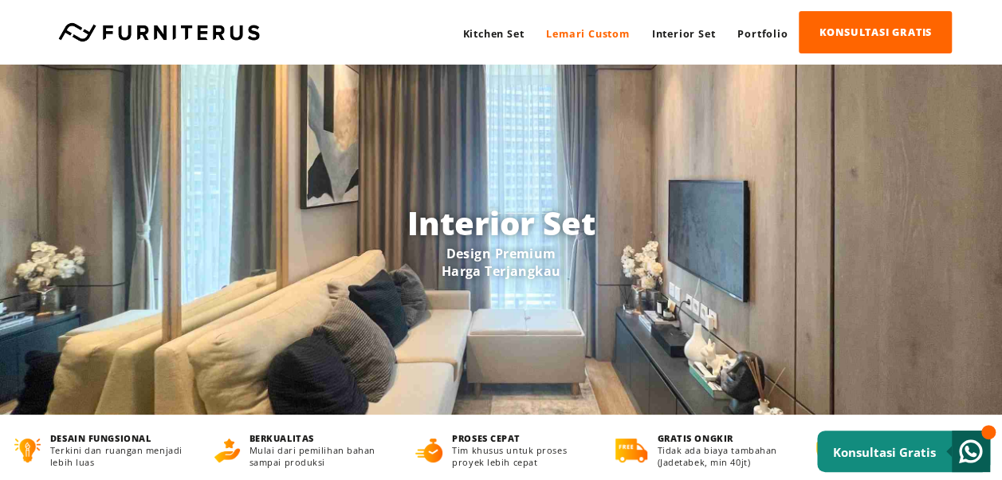
click at [571, 33] on link "Lemari Custom" at bounding box center [587, 34] width 105 height 42
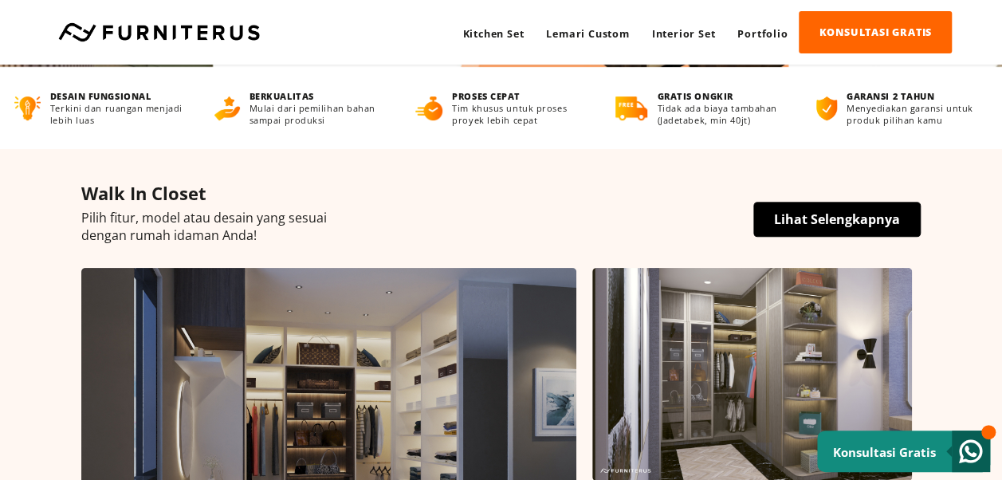
scroll to position [132, 0]
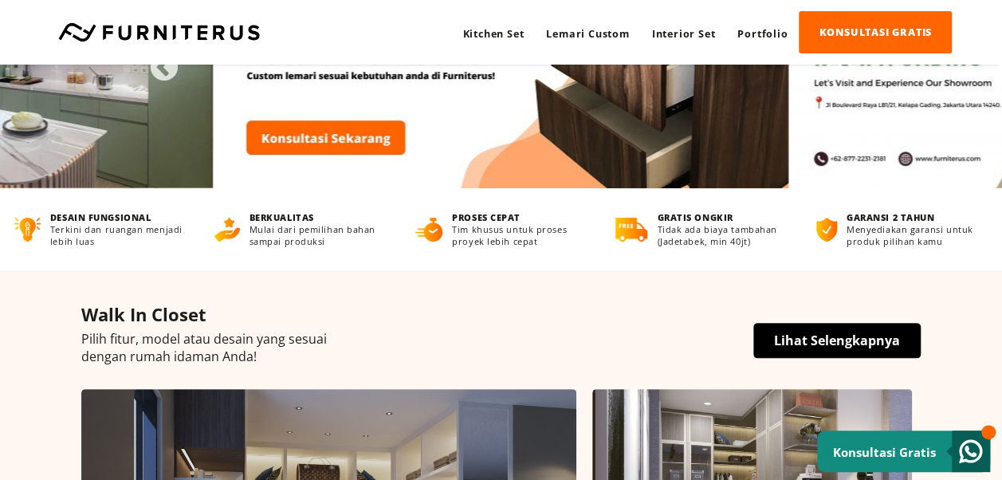
click at [813, 334] on link "Lihat Selengkapnya" at bounding box center [836, 340] width 167 height 35
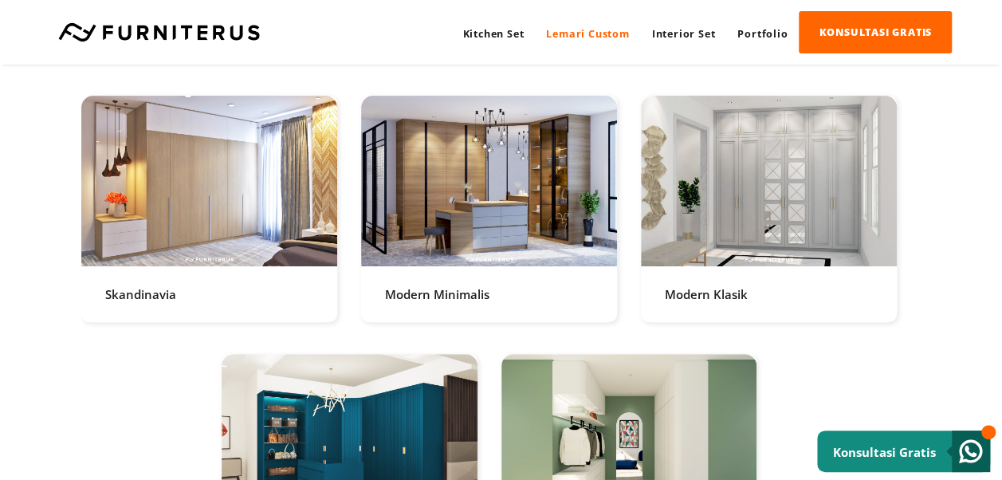
scroll to position [3188, 0]
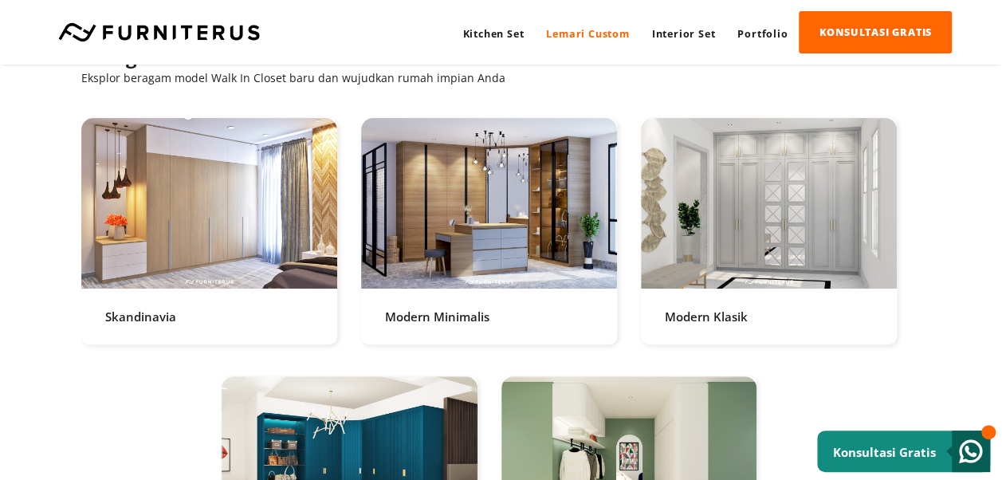
click at [457, 210] on link at bounding box center [489, 231] width 256 height 226
